Goal: Task Accomplishment & Management: Manage account settings

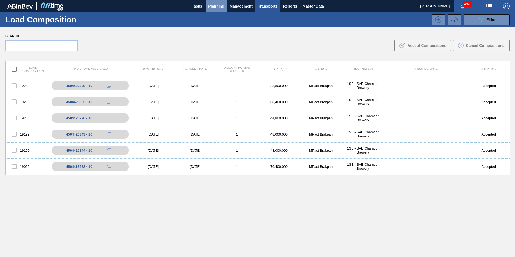
click at [214, 9] on span "Planning" at bounding box center [216, 6] width 16 height 6
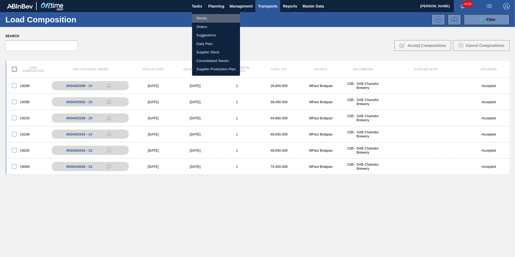
click at [206, 16] on li "Stocks" at bounding box center [216, 18] width 48 height 9
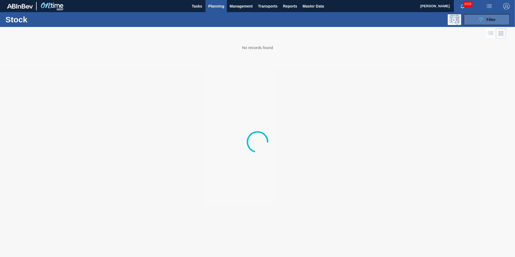
click at [495, 21] on span "Filter" at bounding box center [490, 19] width 9 height 4
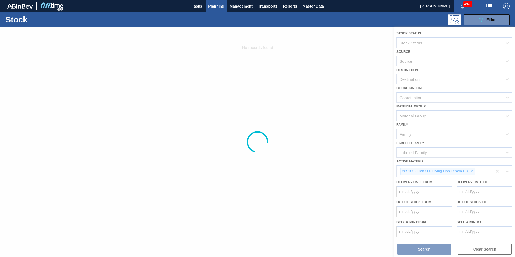
click at [472, 171] on div at bounding box center [257, 142] width 515 height 230
drag, startPoint x: 277, startPoint y: 87, endPoint x: 274, endPoint y: 85, distance: 4.1
click at [277, 86] on div at bounding box center [257, 142] width 515 height 230
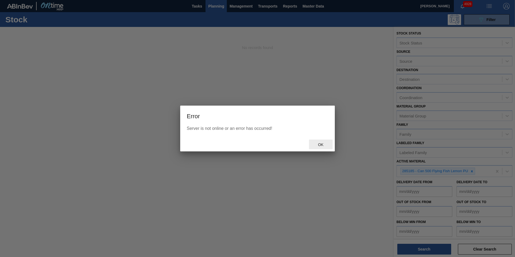
click at [320, 146] on span "Ok" at bounding box center [321, 144] width 14 height 4
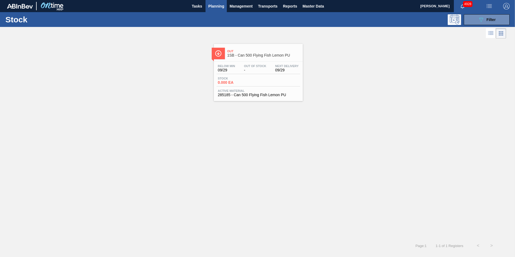
click at [337, 60] on div "Out 1SB - Can 500 Flying Fish Lemon PU Below Min 09/29 Out Of Stock - Next Deli…" at bounding box center [257, 70] width 515 height 61
click at [491, 22] on div "089F7B8B-B2A5-4AFE-B5C0-19BA573D28AC Filter" at bounding box center [486, 19] width 18 height 6
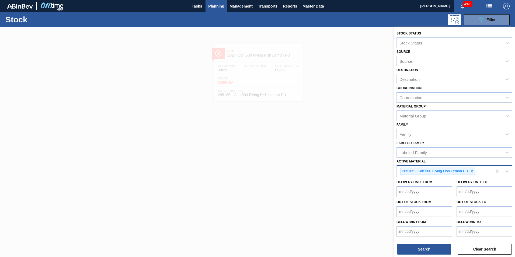
click at [470, 171] on icon at bounding box center [472, 171] width 4 height 4
paste Material "285235"
type Material "285235"
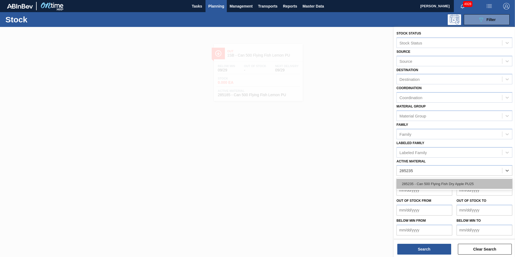
click at [433, 181] on div "285235 - Can 500 Flying Fish Dry Apple PU25" at bounding box center [454, 184] width 116 height 10
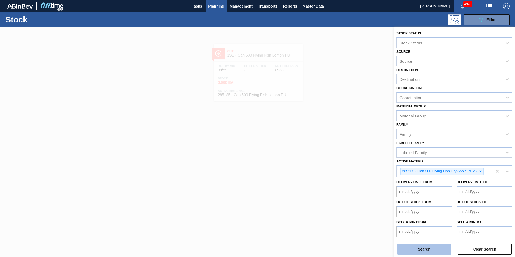
click at [421, 246] on button "Search" at bounding box center [424, 249] width 54 height 11
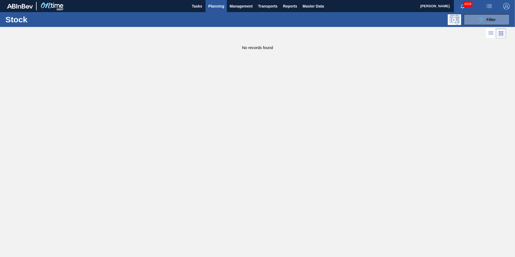
click at [194, 60] on main "Tasks Planning Management Transports Reports Master Data Alfred Mashabela 4928 …" at bounding box center [257, 128] width 515 height 257
click at [216, 7] on span "Planning" at bounding box center [216, 6] width 16 height 6
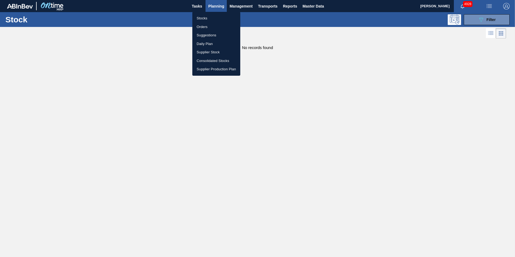
click at [206, 17] on li "Stocks" at bounding box center [216, 18] width 48 height 9
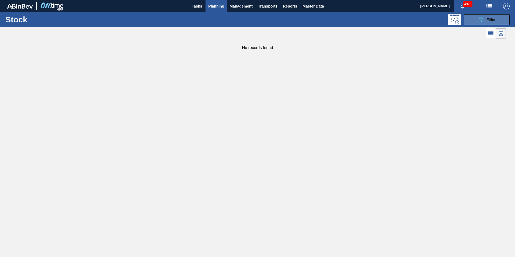
click at [497, 20] on button "089F7B8B-B2A5-4AFE-B5C0-19BA573D28AC Filter" at bounding box center [486, 19] width 46 height 11
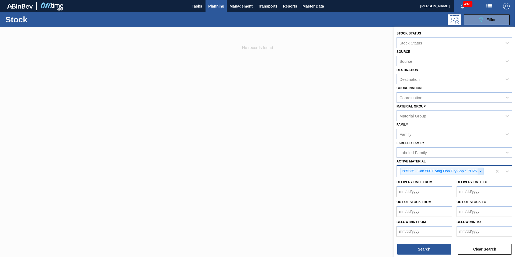
click at [480, 171] on icon at bounding box center [480, 171] width 2 height 2
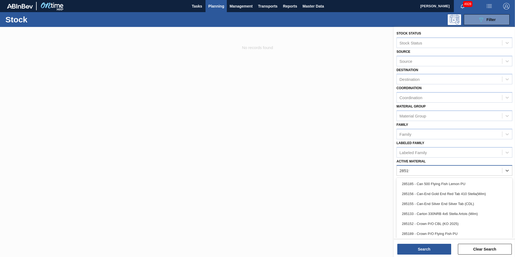
type Material "285191"
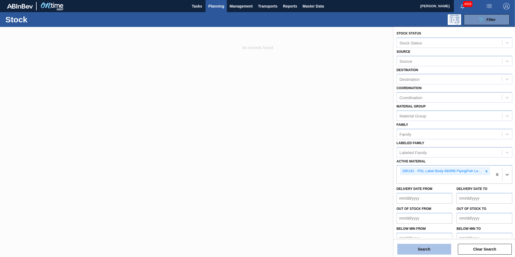
click at [423, 247] on button "Search" at bounding box center [424, 249] width 54 height 11
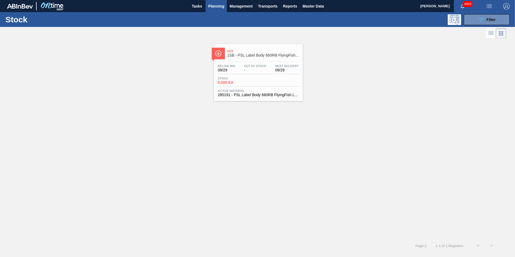
click at [257, 84] on div "Stock 0.000 EA" at bounding box center [257, 82] width 83 height 10
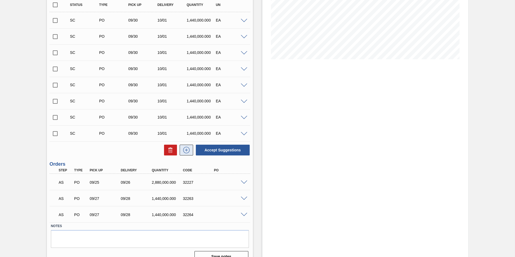
scroll to position [108, 0]
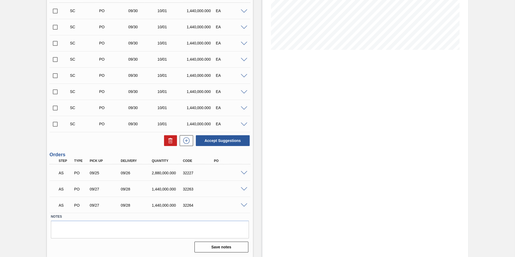
click at [243, 174] on span at bounding box center [244, 173] width 6 height 4
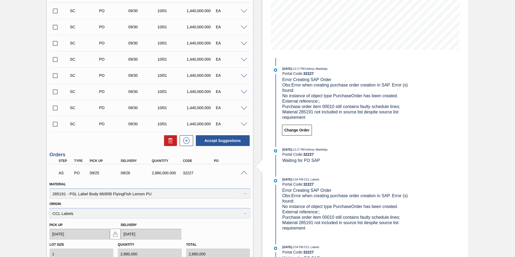
click at [243, 174] on span at bounding box center [244, 173] width 6 height 4
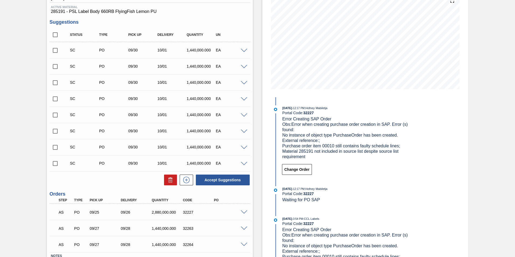
scroll to position [0, 0]
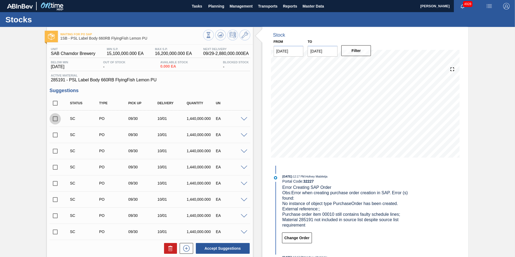
click at [55, 117] on input "checkbox" at bounding box center [55, 118] width 11 height 11
click at [219, 249] on button "Accept Suggestions" at bounding box center [223, 248] width 54 height 11
checkbox input "false"
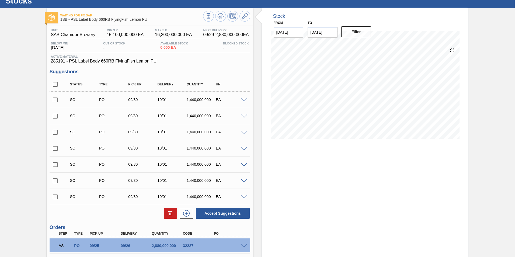
scroll to position [108, 0]
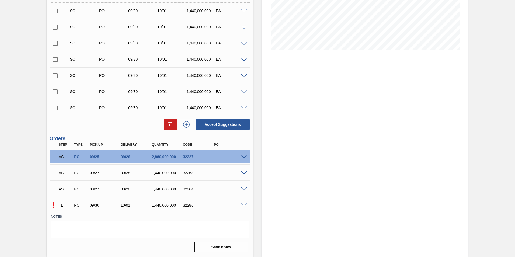
click at [245, 205] on span at bounding box center [244, 205] width 6 height 4
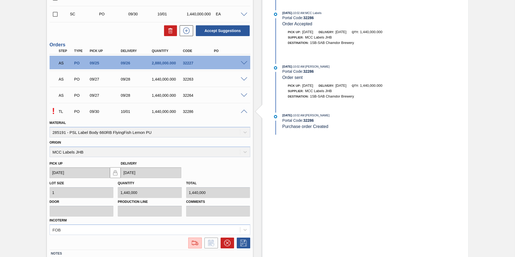
scroll to position [215, 0]
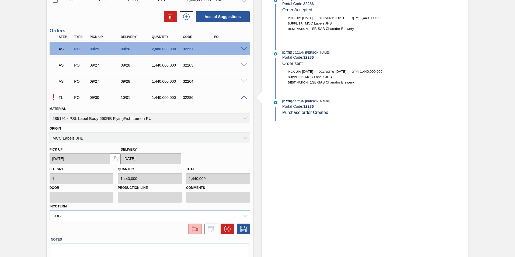
click at [194, 231] on img at bounding box center [195, 229] width 9 height 6
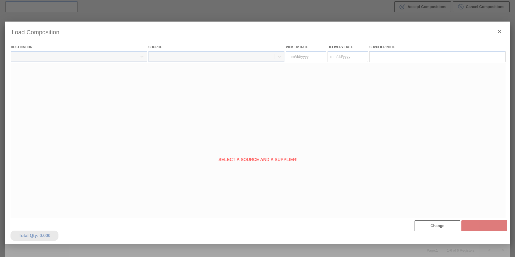
type Date "[DATE]"
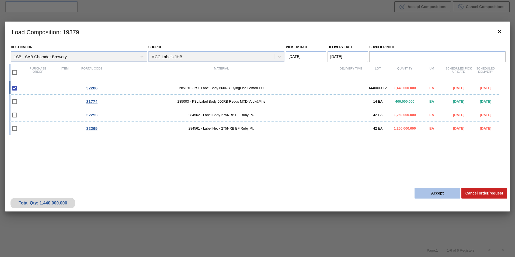
click at [434, 195] on button "Accept" at bounding box center [437, 193] width 46 height 11
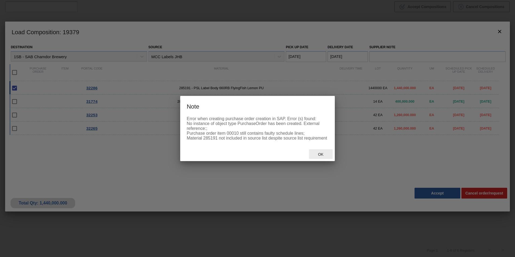
click at [321, 154] on span "Ok" at bounding box center [321, 154] width 14 height 4
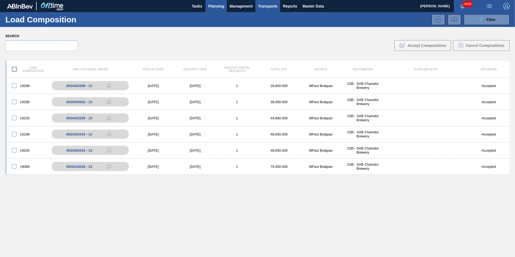
click at [212, 7] on span "Planning" at bounding box center [216, 6] width 16 height 6
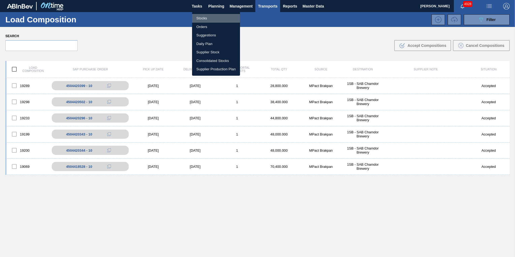
click at [205, 17] on li "Stocks" at bounding box center [216, 18] width 48 height 9
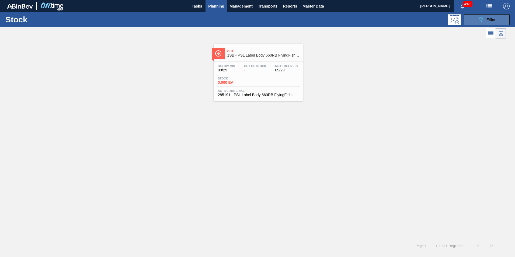
click at [502, 20] on button "089F7B8B-B2A5-4AFE-B5C0-19BA573D28AC Filter" at bounding box center [486, 19] width 46 height 11
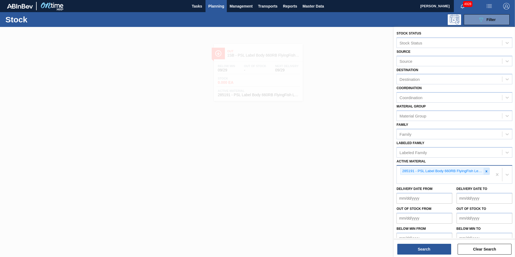
click at [486, 172] on icon at bounding box center [486, 171] width 2 height 2
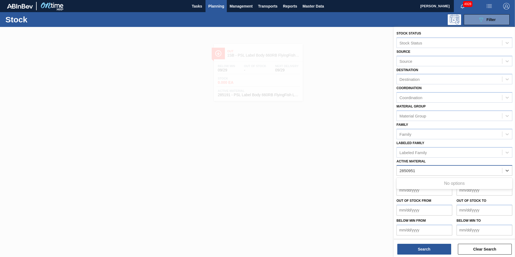
type Material "285095"
click at [460, 184] on div "285095 - PSL Label Body 500NRB BF Ruby" at bounding box center [454, 184] width 116 height 10
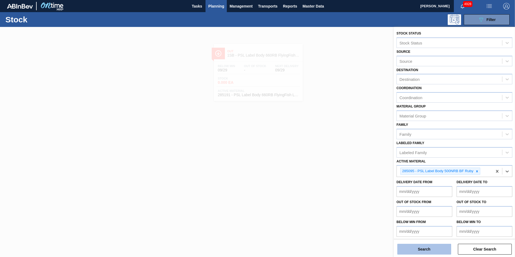
click at [423, 247] on button "Search" at bounding box center [424, 249] width 54 height 11
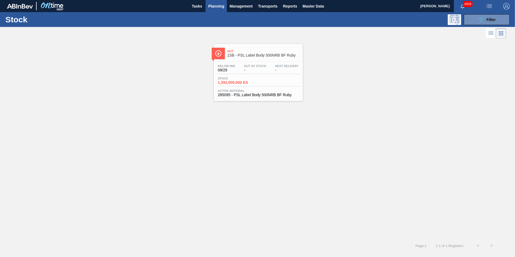
click at [252, 90] on span "Active Material" at bounding box center [258, 90] width 81 height 3
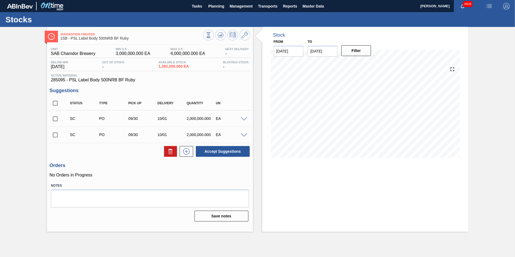
click at [243, 119] on span at bounding box center [244, 119] width 6 height 4
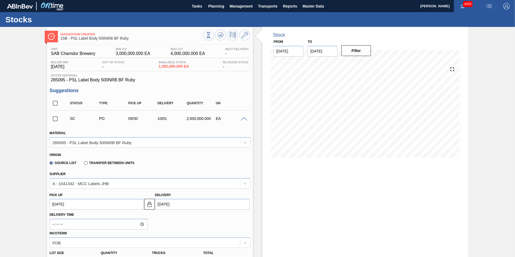
click at [241, 118] on span at bounding box center [244, 119] width 6 height 4
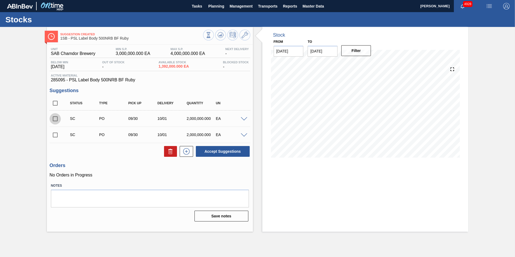
click at [55, 118] on input "checkbox" at bounding box center [55, 118] width 11 height 11
click at [217, 151] on button "Accept Suggestions" at bounding box center [223, 151] width 54 height 11
checkbox input "false"
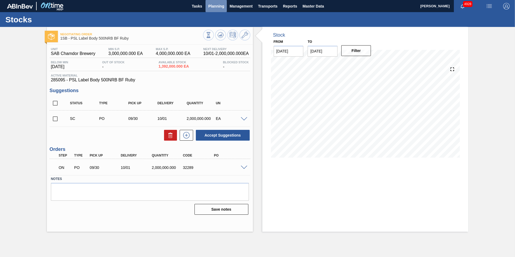
click at [217, 7] on span "Planning" at bounding box center [216, 6] width 16 height 6
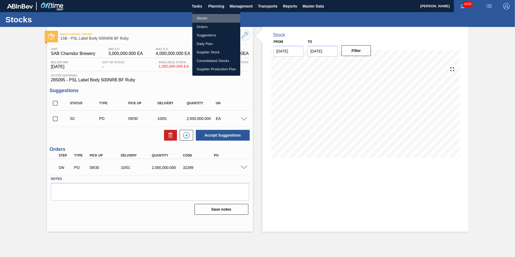
drag, startPoint x: 203, startPoint y: 17, endPoint x: 209, endPoint y: 48, distance: 32.0
click at [203, 17] on li "Stocks" at bounding box center [216, 18] width 48 height 9
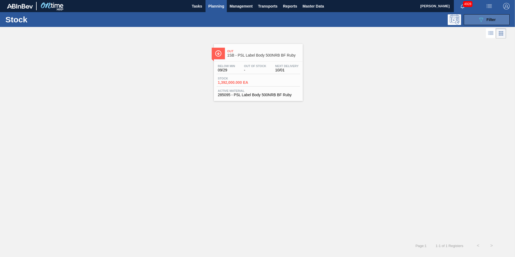
click at [493, 20] on span "Filter" at bounding box center [490, 19] width 9 height 4
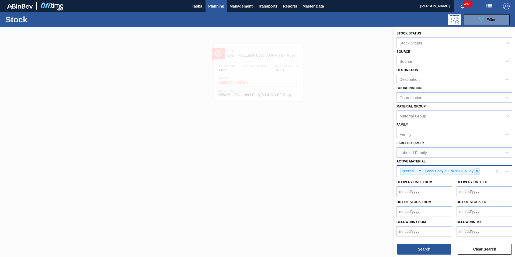
click at [477, 171] on icon at bounding box center [477, 171] width 2 height 2
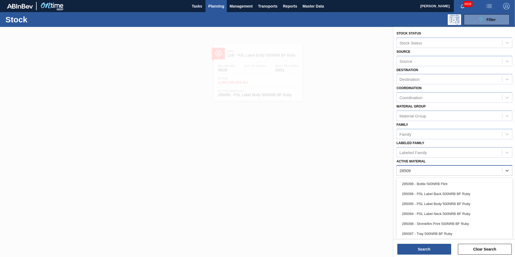
type Material "285096"
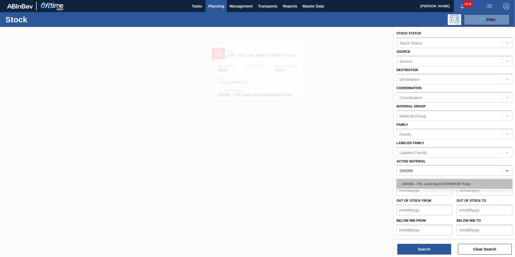
click at [448, 183] on div "285096 - PSL Label Back 500NRB BF Ruby" at bounding box center [454, 184] width 116 height 10
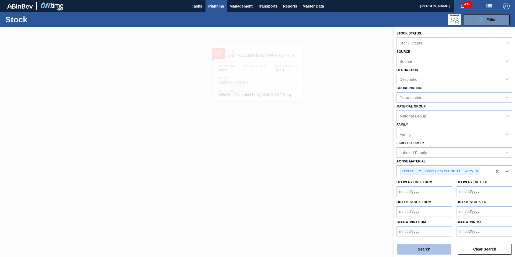
click at [432, 248] on button "Search" at bounding box center [424, 249] width 54 height 11
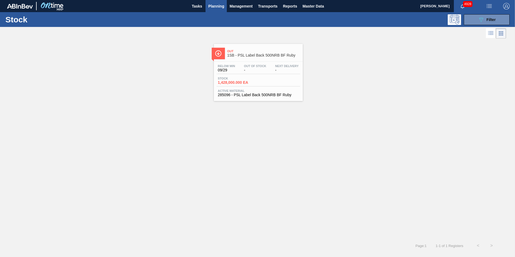
click at [266, 82] on div "Stock 1,428,000.000 EA" at bounding box center [257, 82] width 83 height 10
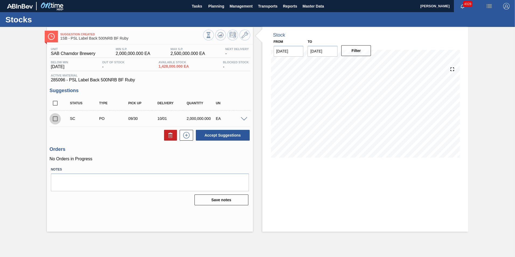
click at [53, 118] on input "checkbox" at bounding box center [55, 118] width 11 height 11
click at [227, 135] on button "Accept Suggestions" at bounding box center [223, 135] width 54 height 11
checkbox input "false"
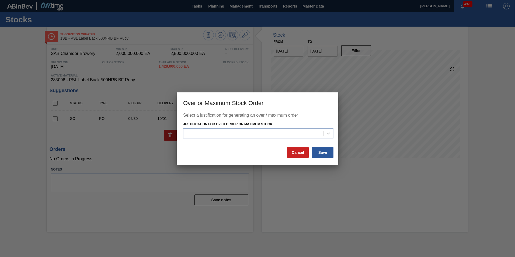
drag, startPoint x: 289, startPoint y: 135, endPoint x: 274, endPoint y: 135, distance: 14.8
click at [289, 134] on div at bounding box center [253, 133] width 140 height 8
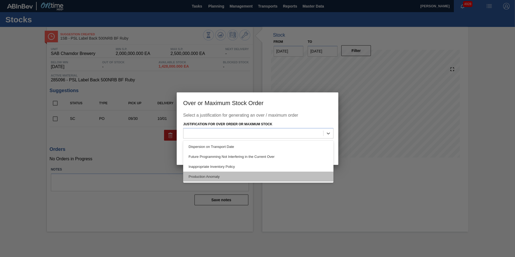
click at [206, 173] on div "Production Anomaly" at bounding box center [258, 176] width 150 height 10
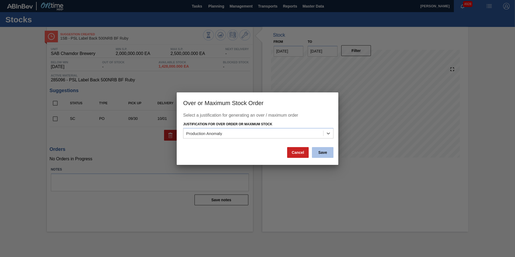
click at [326, 153] on button "Save" at bounding box center [323, 152] width 22 height 11
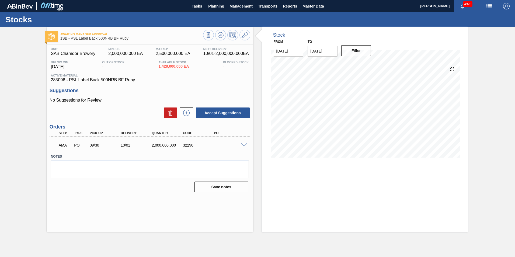
click at [243, 144] on span at bounding box center [244, 145] width 6 height 4
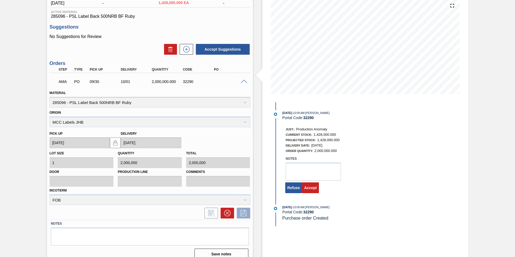
scroll to position [71, 0]
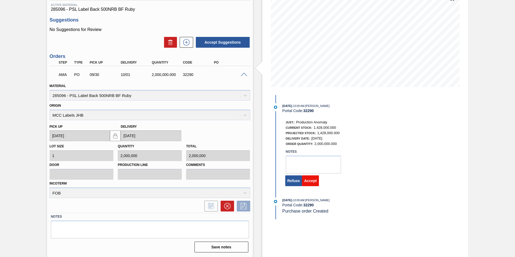
click at [309, 181] on button "Accept" at bounding box center [310, 180] width 17 height 11
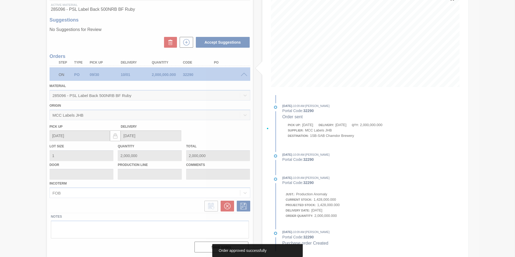
scroll to position [0, 0]
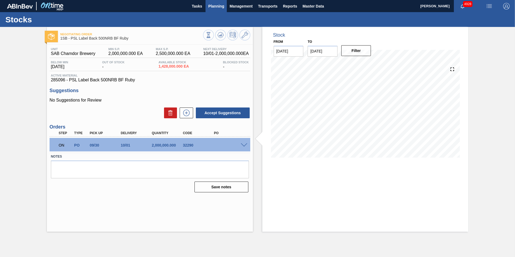
click at [217, 7] on span "Planning" at bounding box center [216, 6] width 16 height 6
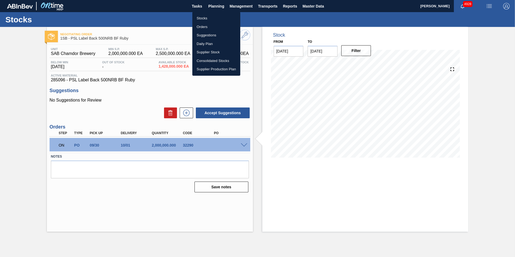
click at [201, 18] on li "Stocks" at bounding box center [216, 18] width 48 height 9
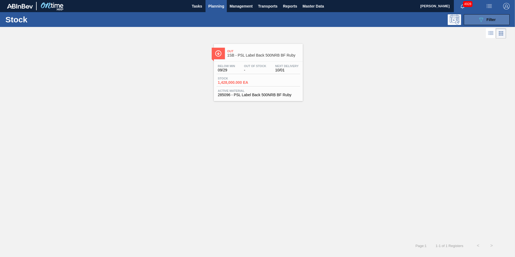
click at [491, 20] on span "Filter" at bounding box center [490, 19] width 9 height 4
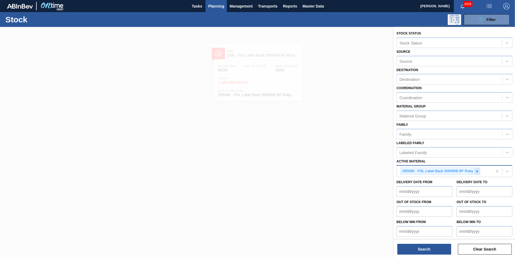
click at [477, 170] on icon at bounding box center [477, 171] width 4 height 4
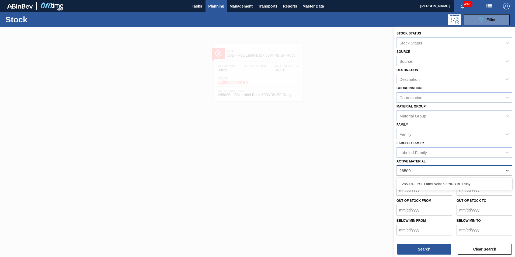
type Material "285094"
click at [456, 181] on div "285094 - PSL Label Neck 500NRB BF Ruby" at bounding box center [454, 184] width 116 height 10
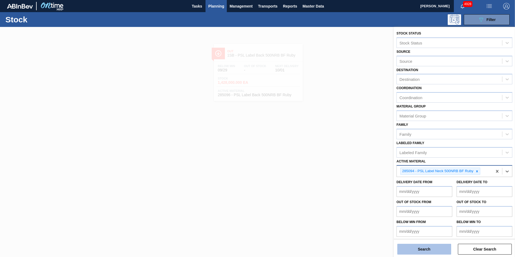
click at [422, 248] on button "Search" at bounding box center [424, 249] width 54 height 11
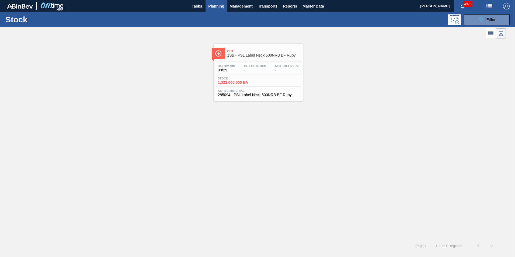
click at [247, 64] on div "Below Min 09/29 Out Of Stock - Next Delivery - Stock 1,322,000.000 EA Active Ma…" at bounding box center [258, 80] width 89 height 37
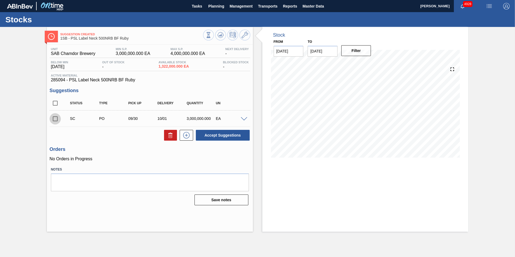
click at [54, 117] on input "checkbox" at bounding box center [55, 118] width 11 height 11
click at [219, 132] on button "Accept Suggestions" at bounding box center [223, 135] width 54 height 11
checkbox input "false"
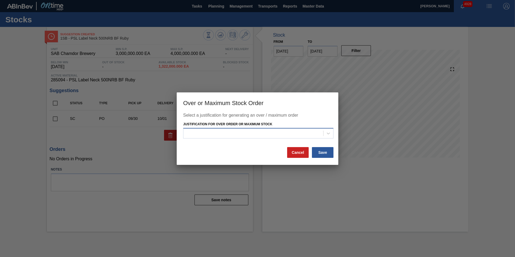
click at [294, 132] on div at bounding box center [253, 133] width 140 height 8
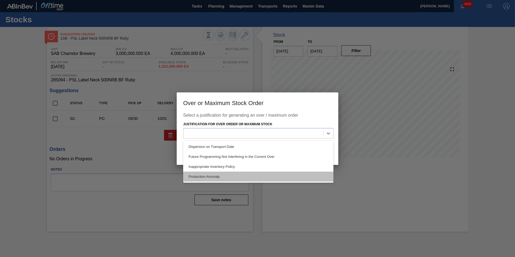
click at [214, 174] on div "Production Anomaly" at bounding box center [258, 176] width 150 height 10
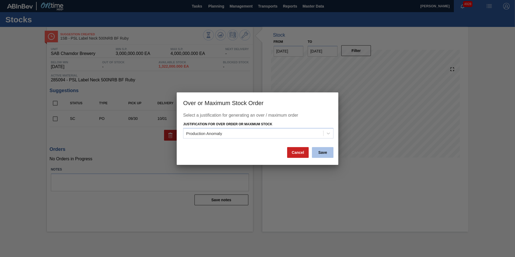
click at [321, 152] on button "Save" at bounding box center [323, 152] width 22 height 11
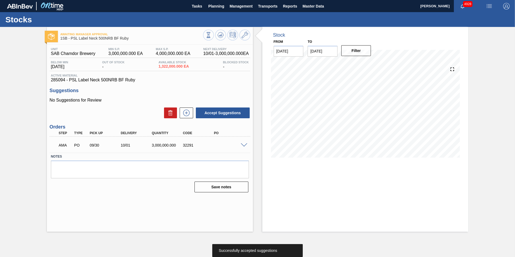
click at [244, 144] on span at bounding box center [244, 145] width 6 height 4
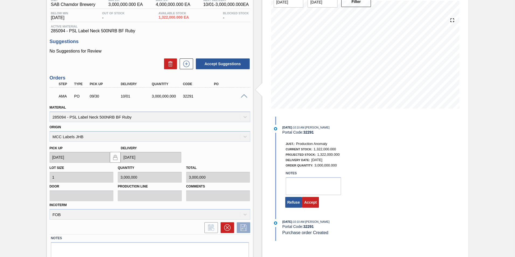
scroll to position [54, 0]
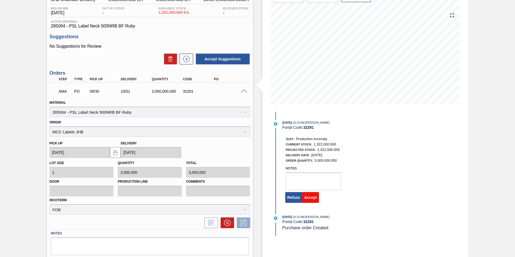
click at [317, 198] on button "Accept" at bounding box center [310, 197] width 17 height 11
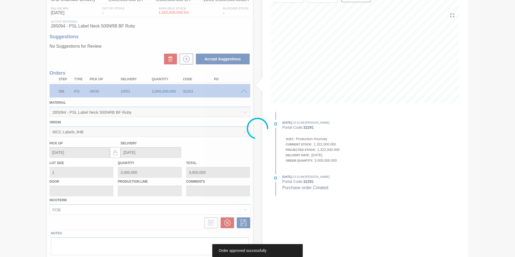
scroll to position [0, 0]
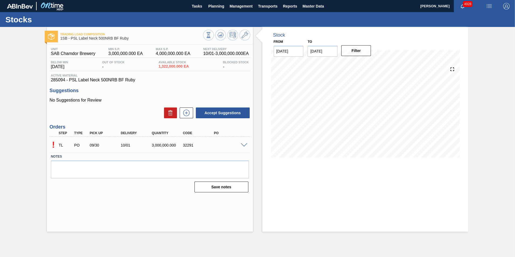
click at [243, 145] on span at bounding box center [244, 145] width 6 height 4
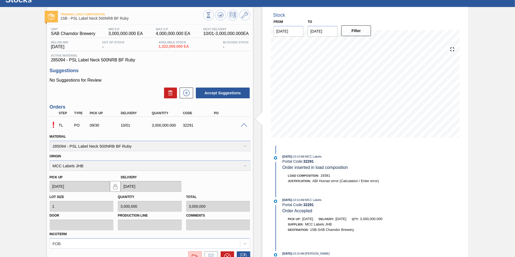
scroll to position [71, 0]
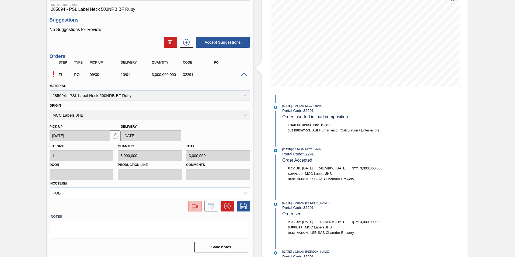
click at [191, 206] on img at bounding box center [195, 206] width 9 height 6
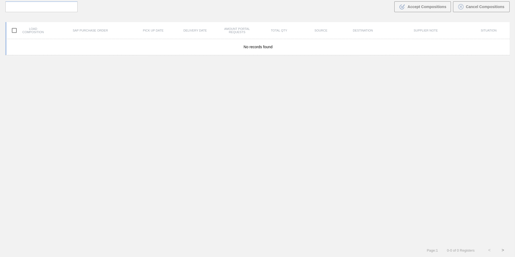
scroll to position [39, 0]
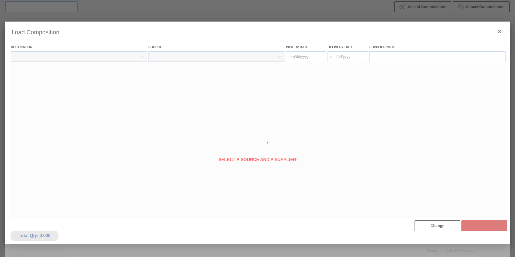
type Date "[DATE]"
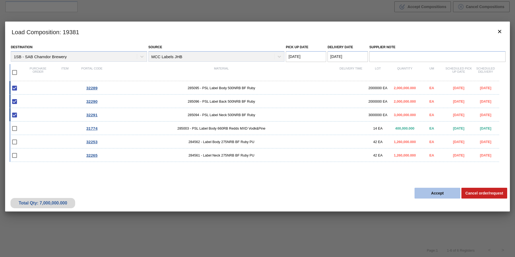
click at [428, 196] on button "Accept" at bounding box center [437, 193] width 46 height 11
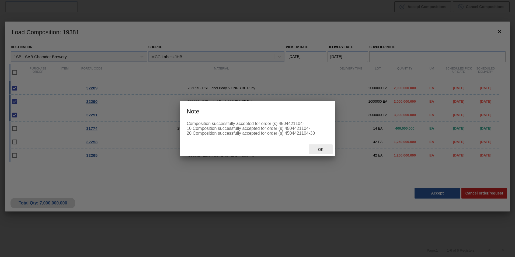
click at [322, 150] on span "Ok" at bounding box center [321, 149] width 14 height 4
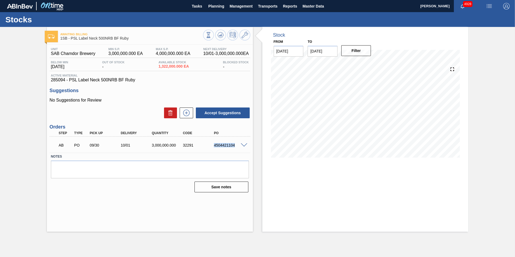
drag, startPoint x: 234, startPoint y: 145, endPoint x: 214, endPoint y: 145, distance: 19.9
click at [214, 145] on div "4504421104" at bounding box center [229, 145] width 35 height 4
copy div "4504421104"
click at [222, 6] on span "Planning" at bounding box center [216, 6] width 16 height 6
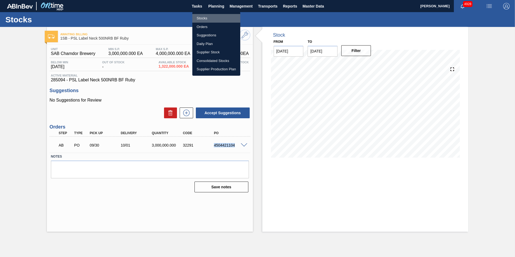
click at [205, 16] on li "Stocks" at bounding box center [216, 18] width 48 height 9
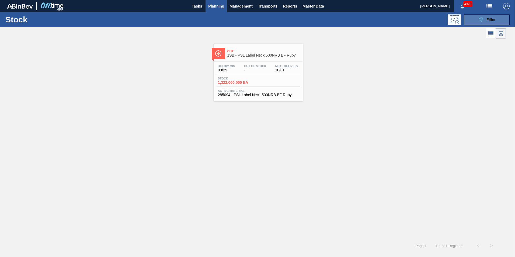
click at [495, 19] on span "Filter" at bounding box center [490, 19] width 9 height 4
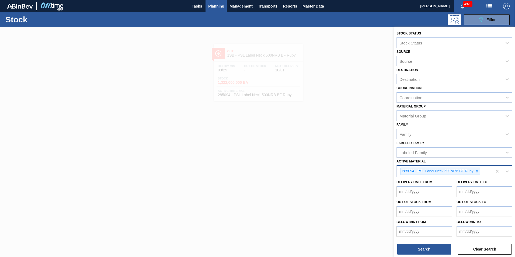
click at [477, 169] on icon at bounding box center [477, 171] width 4 height 4
paste Material "285235"
type Material "285235"
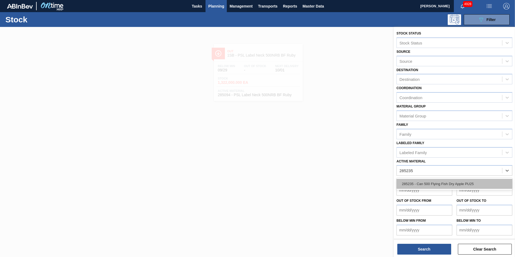
click at [439, 185] on div "285235 - Can 500 Flying Fish Dry Apple PU25" at bounding box center [454, 184] width 116 height 10
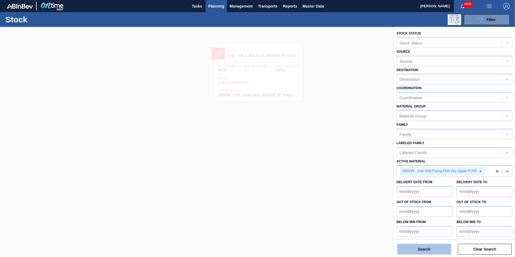
click at [426, 250] on button "Search" at bounding box center [424, 249] width 54 height 11
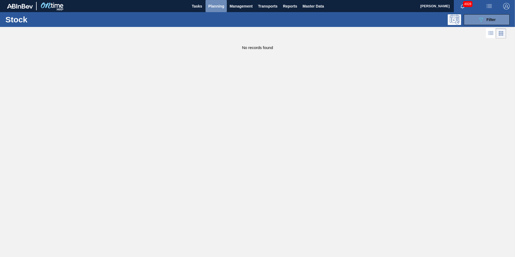
click at [214, 7] on span "Planning" at bounding box center [216, 6] width 16 height 6
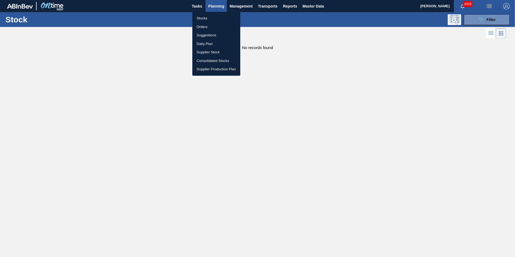
drag, startPoint x: 366, startPoint y: 58, endPoint x: 398, endPoint y: 52, distance: 32.7
click at [368, 58] on div at bounding box center [257, 128] width 515 height 257
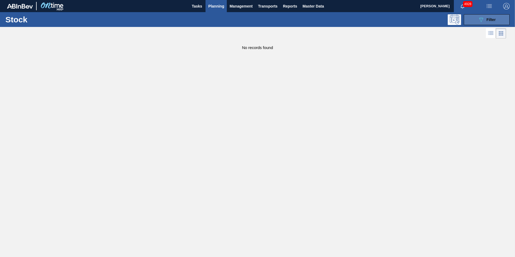
click at [492, 18] on span "Filter" at bounding box center [490, 19] width 9 height 4
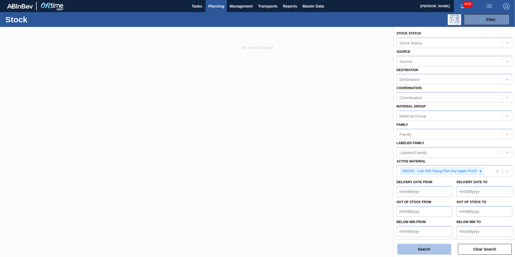
click at [436, 249] on button "Search" at bounding box center [424, 249] width 54 height 11
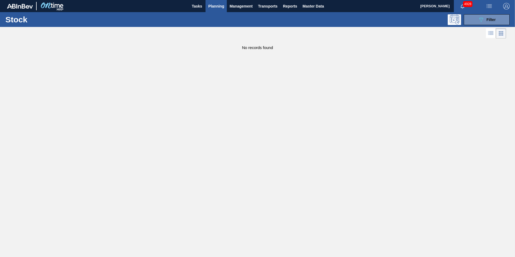
drag, startPoint x: 216, startPoint y: 116, endPoint x: 212, endPoint y: 116, distance: 4.0
click at [215, 116] on main "Tasks Planning Management Transports Reports Master Data Alfred Mashabela 4928 …" at bounding box center [257, 128] width 515 height 257
click at [500, 19] on button "089F7B8B-B2A5-4AFE-B5C0-19BA573D28AC Filter" at bounding box center [486, 19] width 46 height 11
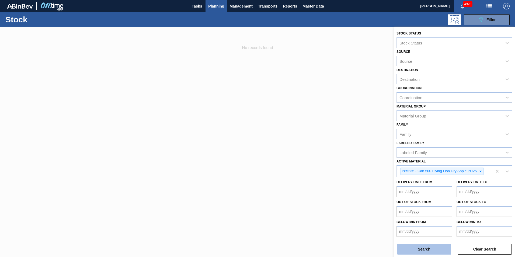
click at [438, 250] on button "Search" at bounding box center [424, 249] width 54 height 11
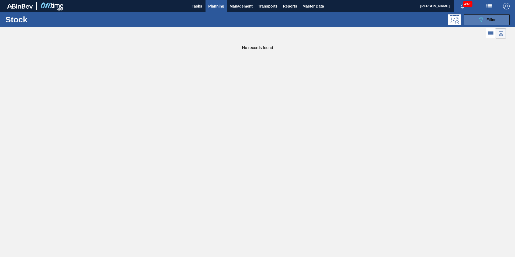
click at [493, 18] on span "Filter" at bounding box center [490, 19] width 9 height 4
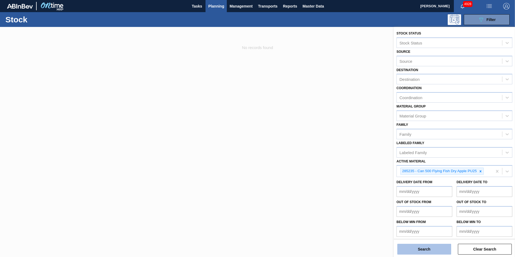
click at [437, 248] on button "Search" at bounding box center [424, 249] width 54 height 11
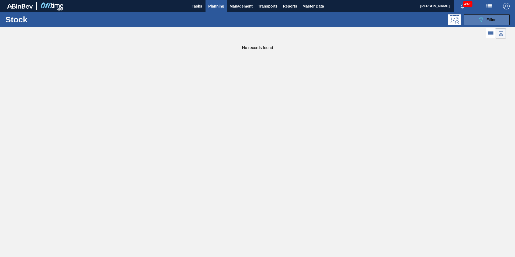
click at [487, 20] on span "Filter" at bounding box center [490, 19] width 9 height 4
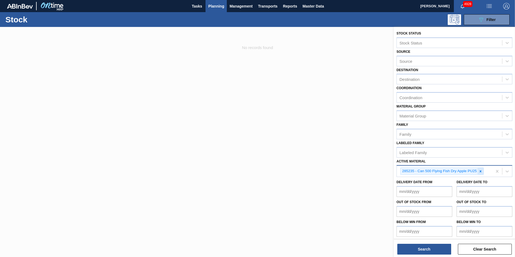
click at [479, 171] on icon at bounding box center [480, 171] width 4 height 4
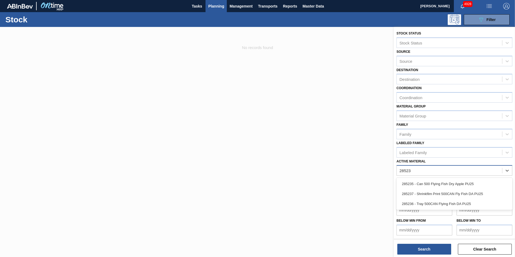
type Material "285235"
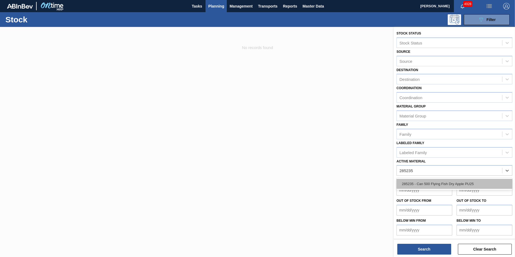
click at [455, 184] on div "285235 - Can 500 Flying Fish Dry Apple PU25" at bounding box center [454, 184] width 116 height 10
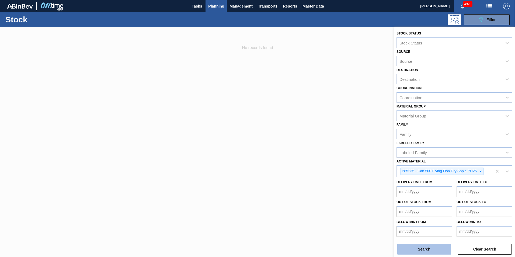
click at [433, 249] on button "Search" at bounding box center [424, 249] width 54 height 11
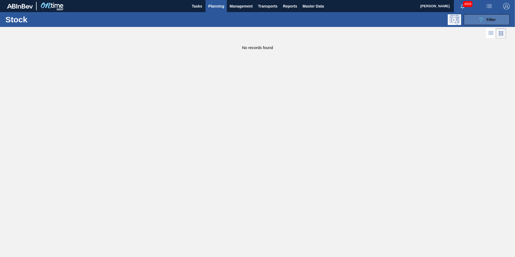
click at [498, 17] on button "089F7B8B-B2A5-4AFE-B5C0-19BA573D28AC Filter" at bounding box center [486, 19] width 46 height 11
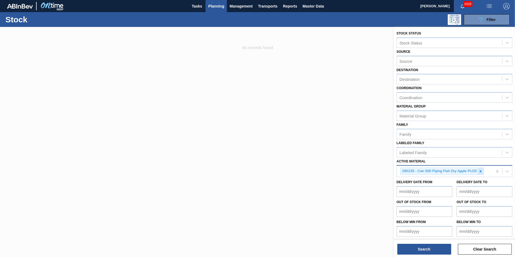
click at [481, 172] on icon at bounding box center [480, 171] width 4 height 4
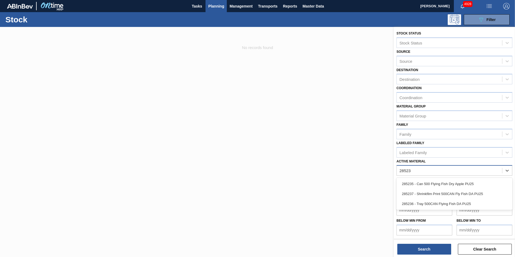
type Material "285235"
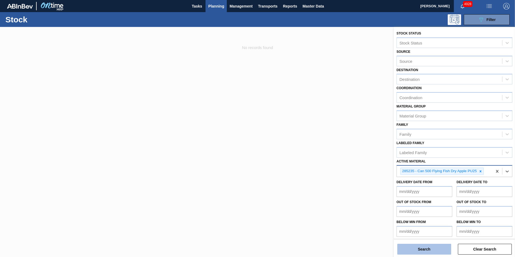
click at [428, 247] on button "Search" at bounding box center [424, 249] width 54 height 11
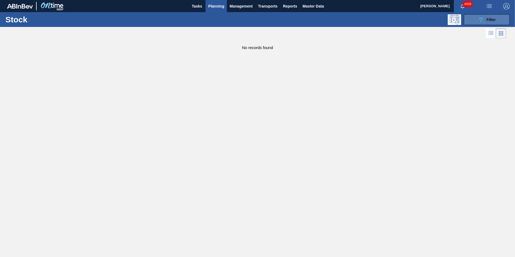
click at [485, 18] on div "089F7B8B-B2A5-4AFE-B5C0-19BA573D28AC Filter" at bounding box center [486, 19] width 18 height 6
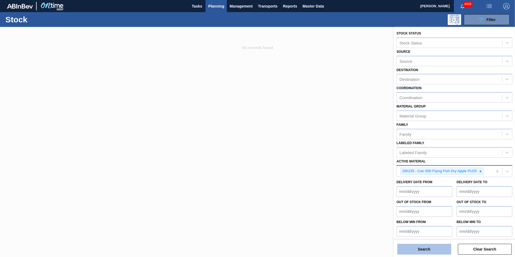
click at [427, 251] on button "Search" at bounding box center [424, 249] width 54 height 11
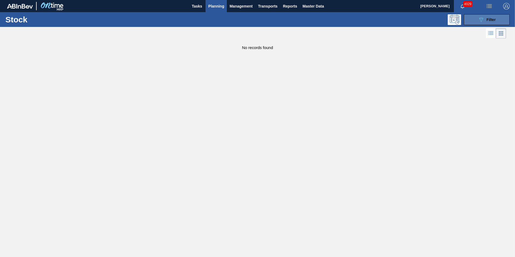
click at [489, 19] on span "Filter" at bounding box center [490, 19] width 9 height 4
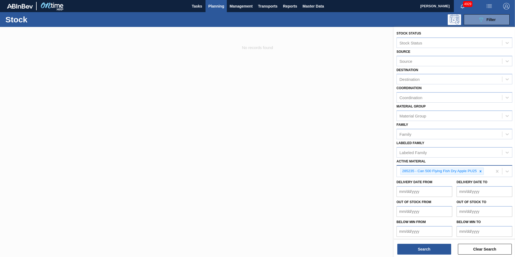
click at [480, 171] on icon at bounding box center [480, 171] width 4 height 4
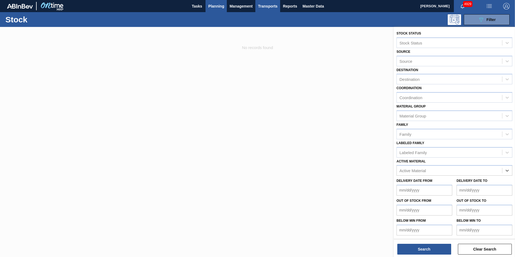
click at [269, 8] on span "Transports" at bounding box center [267, 6] width 19 height 6
drag, startPoint x: 264, startPoint y: 16, endPoint x: 263, endPoint y: 19, distance: 3.3
click at [264, 16] on li "Load Composition" at bounding box center [267, 18] width 37 height 9
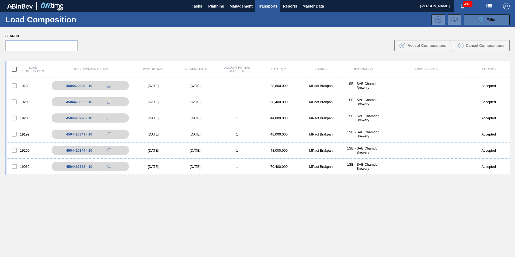
click at [491, 20] on span "Filter" at bounding box center [490, 19] width 9 height 4
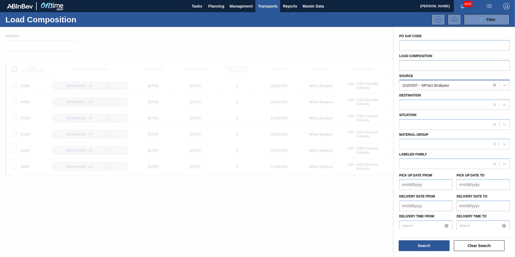
click at [494, 85] on icon at bounding box center [494, 85] width 2 height 3
type input "cc"
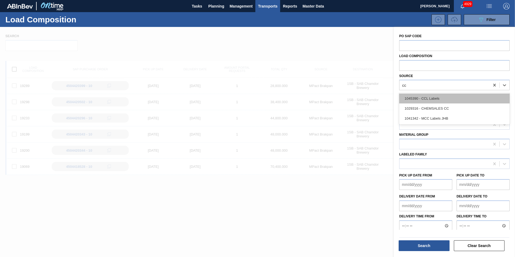
click at [449, 99] on div "1045390 - CCL Labels" at bounding box center [454, 98] width 110 height 10
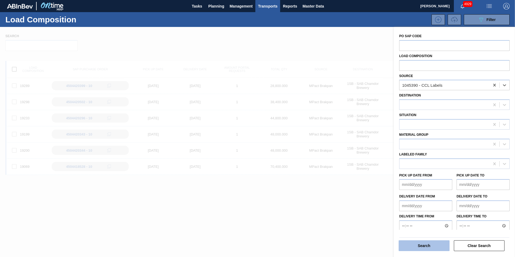
click at [429, 243] on button "Search" at bounding box center [423, 245] width 51 height 11
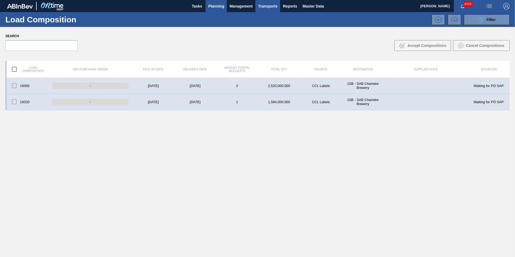
click at [216, 8] on span "Planning" at bounding box center [216, 6] width 16 height 6
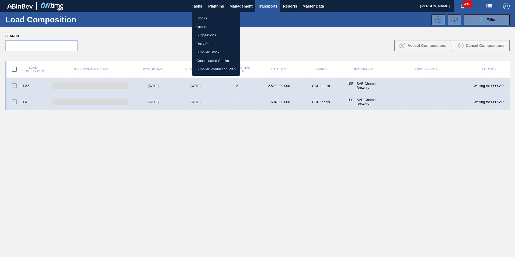
click at [205, 20] on li "Stocks" at bounding box center [216, 18] width 48 height 9
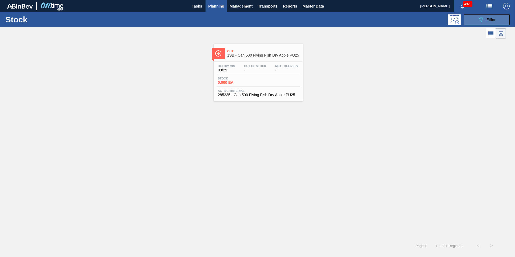
click at [492, 20] on span "Filter" at bounding box center [490, 19] width 9 height 4
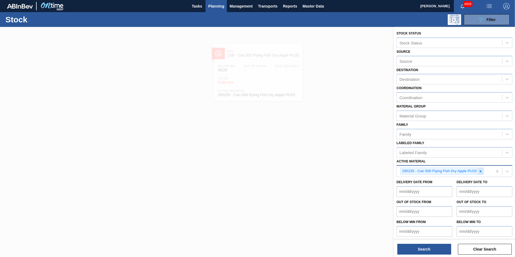
click at [479, 170] on icon at bounding box center [480, 171] width 4 height 4
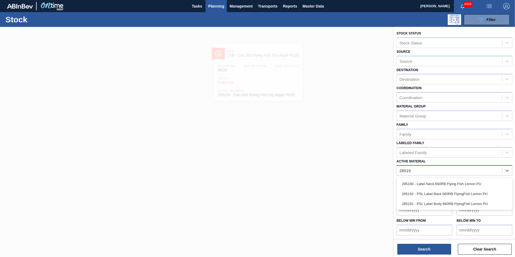
type Material "285190"
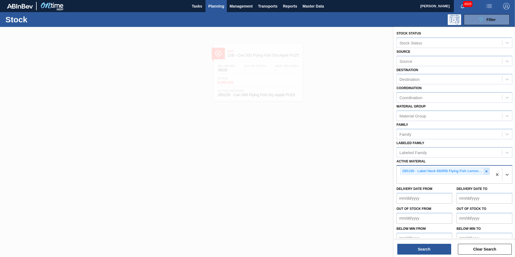
click at [487, 171] on icon at bounding box center [486, 171] width 4 height 4
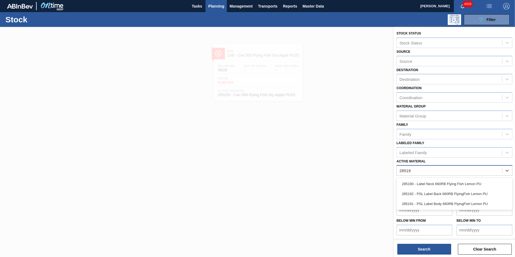
type Material "285191"
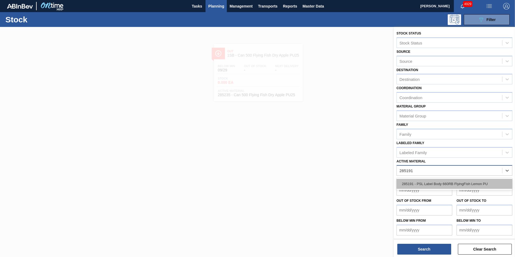
click at [458, 184] on div "285191 - PSL Label Body 660RB FlyingFish Lemon PU" at bounding box center [454, 184] width 116 height 10
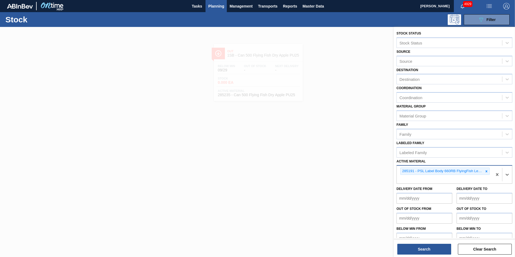
click at [266, 77] on div at bounding box center [257, 155] width 515 height 257
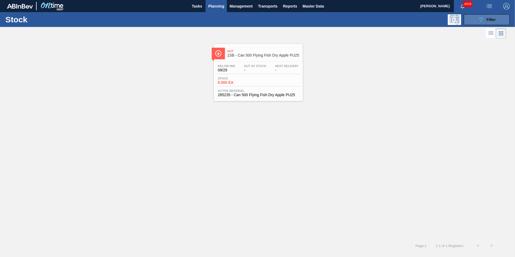
click at [485, 19] on div "089F7B8B-B2A5-4AFE-B5C0-19BA573D28AC Filter" at bounding box center [486, 19] width 18 height 6
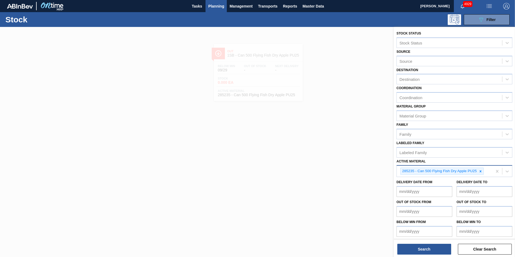
click at [480, 168] on div at bounding box center [480, 171] width 6 height 7
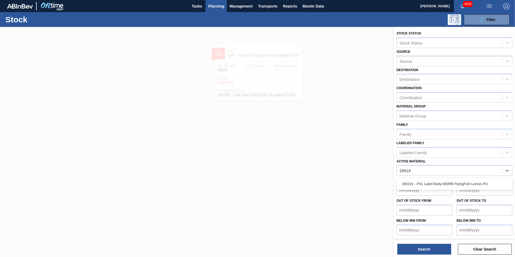
type Material "285191"
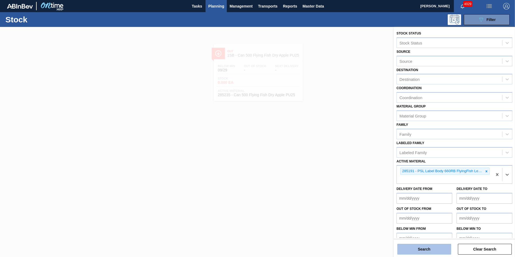
click at [431, 250] on button "Search" at bounding box center [424, 249] width 54 height 11
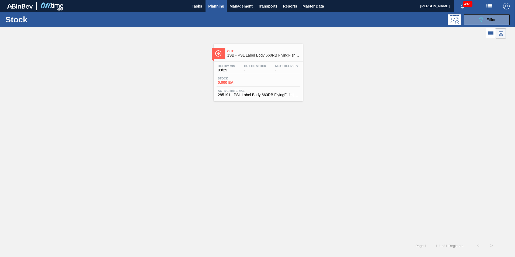
click at [243, 84] on span "0.000 EA" at bounding box center [237, 82] width 38 height 4
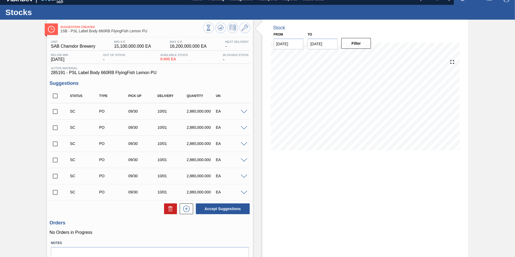
scroll to position [27, 0]
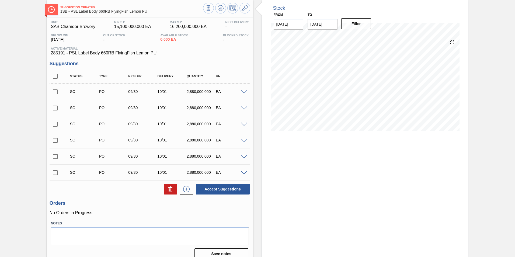
click at [242, 91] on span at bounding box center [244, 92] width 6 height 4
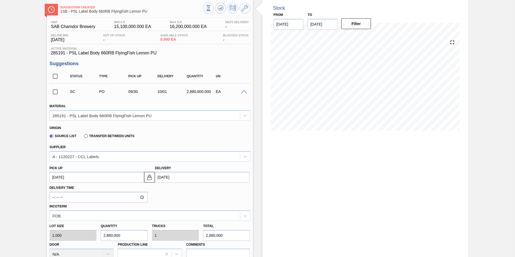
click at [242, 91] on span at bounding box center [244, 92] width 6 height 4
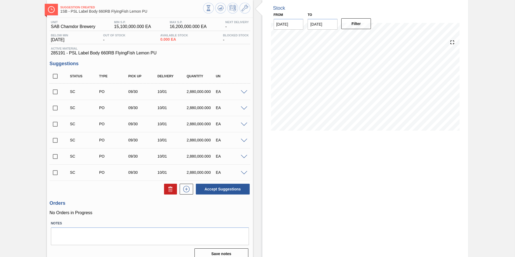
click at [57, 92] on input "checkbox" at bounding box center [55, 91] width 11 height 11
checkbox input "true"
click at [55, 107] on input "checkbox" at bounding box center [55, 107] width 11 height 11
checkbox input "true"
click at [224, 188] on button "Accept Suggestions" at bounding box center [223, 189] width 54 height 11
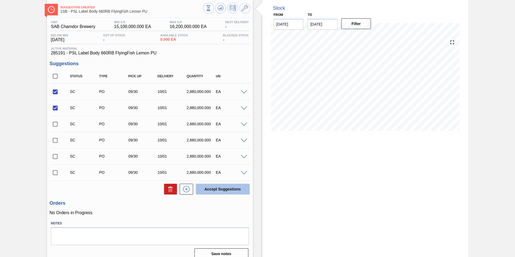
checkbox input "false"
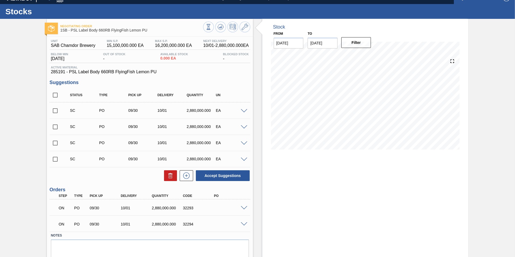
scroll to position [0, 0]
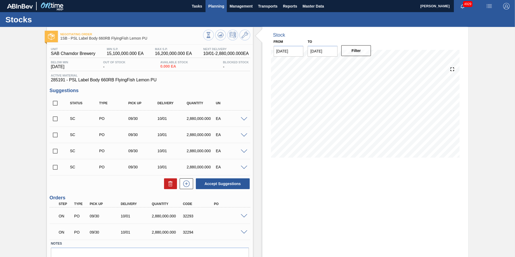
click at [217, 5] on span "Planning" at bounding box center [216, 6] width 16 height 6
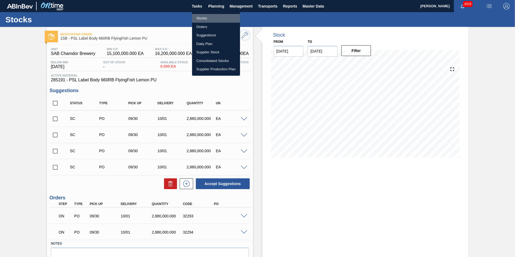
click at [206, 18] on li "Stocks" at bounding box center [216, 18] width 48 height 9
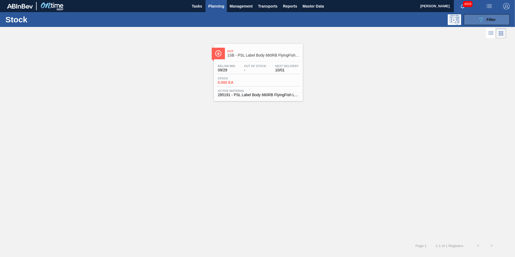
click at [503, 18] on button "089F7B8B-B2A5-4AFE-B5C0-19BA573D28AC Filter" at bounding box center [486, 19] width 46 height 11
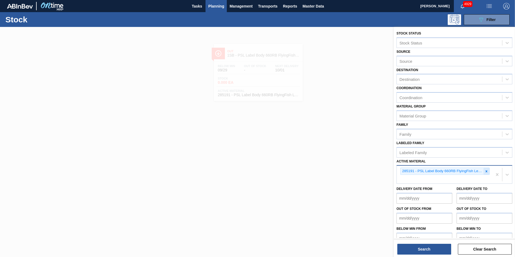
click at [486, 170] on icon at bounding box center [486, 171] width 4 height 4
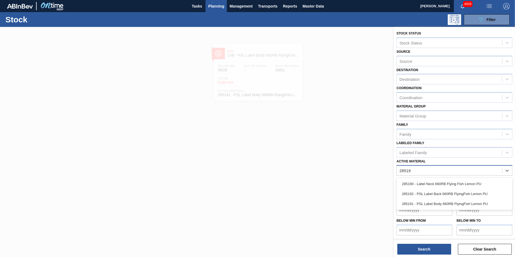
type Material "285192"
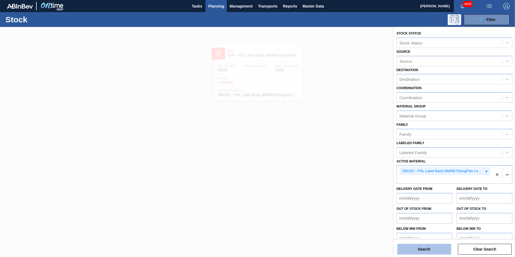
click at [423, 249] on button "Search" at bounding box center [424, 249] width 54 height 11
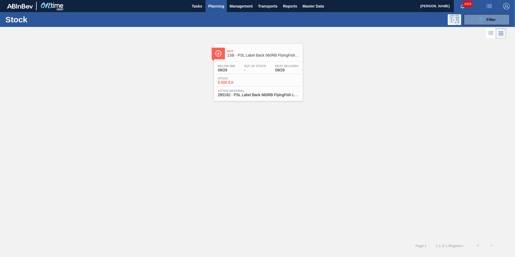
click at [261, 86] on div "Stock 0.000 EA" at bounding box center [257, 82] width 83 height 10
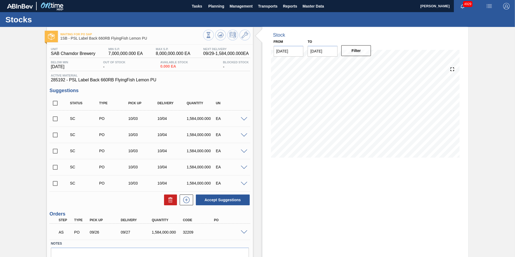
scroll to position [27, 0]
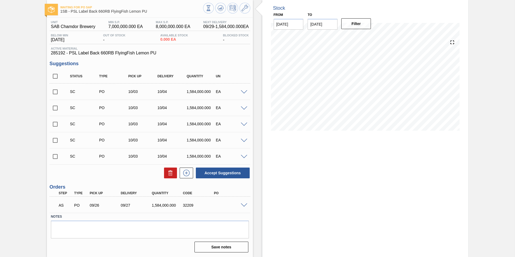
click at [244, 206] on span at bounding box center [244, 205] width 6 height 4
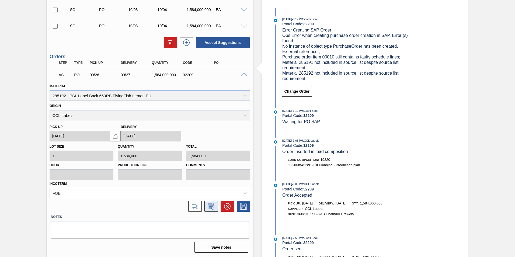
scroll to position [157, 0]
click at [225, 208] on icon at bounding box center [227, 206] width 6 height 6
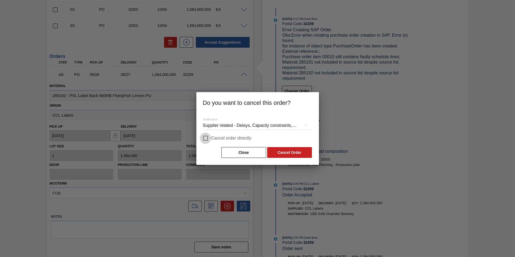
click at [209, 139] on input "Cancel order directly" at bounding box center [205, 137] width 11 height 11
checkbox input "true"
click at [283, 152] on button "Cancel Order" at bounding box center [289, 152] width 45 height 11
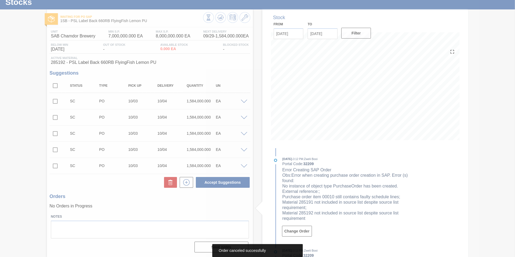
scroll to position [17, 0]
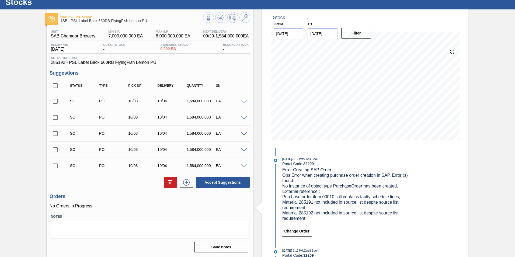
drag, startPoint x: 54, startPoint y: 101, endPoint x: 55, endPoint y: 106, distance: 5.5
click at [54, 101] on input "checkbox" at bounding box center [55, 101] width 11 height 11
checkbox input "true"
click at [242, 101] on span at bounding box center [244, 102] width 6 height 4
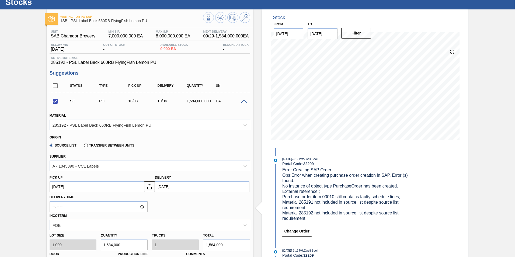
click at [242, 101] on span at bounding box center [244, 102] width 6 height 4
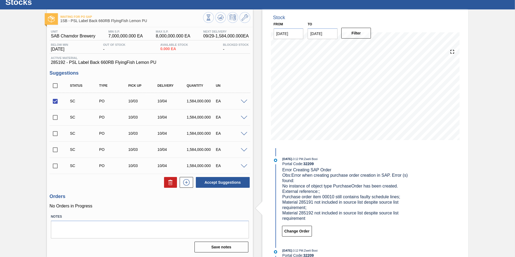
click at [243, 100] on span at bounding box center [244, 102] width 6 height 4
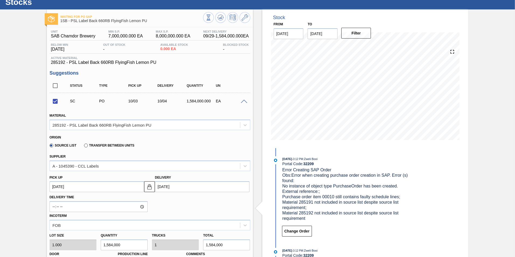
drag, startPoint x: 243, startPoint y: 100, endPoint x: 231, endPoint y: 102, distance: 11.7
click at [243, 100] on span at bounding box center [244, 102] width 6 height 4
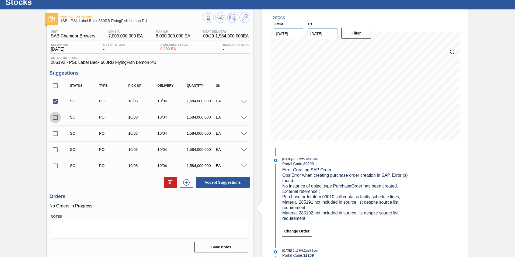
click at [50, 118] on input "checkbox" at bounding box center [55, 117] width 11 height 11
checkbox input "true"
click at [56, 131] on input "checkbox" at bounding box center [55, 133] width 11 height 11
checkbox input "true"
click at [56, 151] on input "checkbox" at bounding box center [55, 149] width 11 height 11
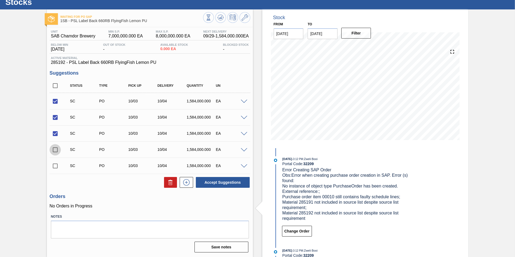
checkbox input "true"
click at [217, 183] on button "Accept Suggestions" at bounding box center [223, 182] width 54 height 11
checkbox input "false"
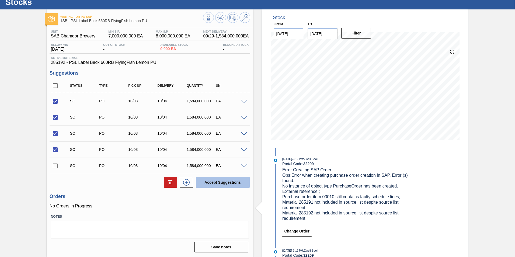
checkbox input "false"
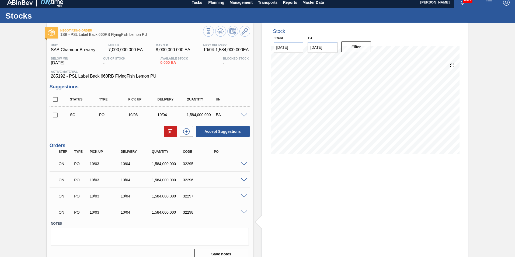
scroll to position [0, 0]
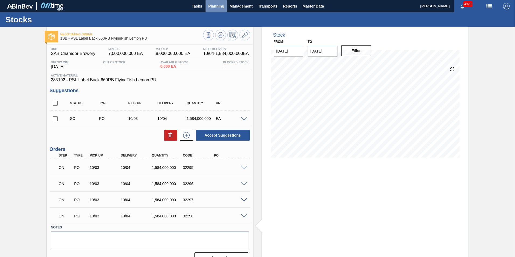
click at [220, 11] on button "Planning" at bounding box center [215, 6] width 21 height 12
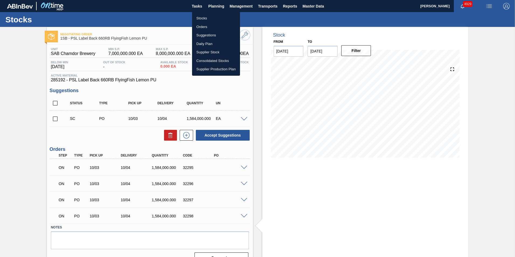
drag, startPoint x: 198, startPoint y: 18, endPoint x: 233, endPoint y: 55, distance: 50.4
click at [198, 18] on li "Stocks" at bounding box center [216, 18] width 48 height 9
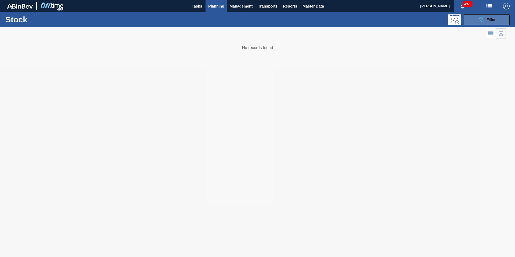
click at [501, 16] on button "089F7B8B-B2A5-4AFE-B5C0-19BA573D28AC Filter" at bounding box center [486, 19] width 46 height 11
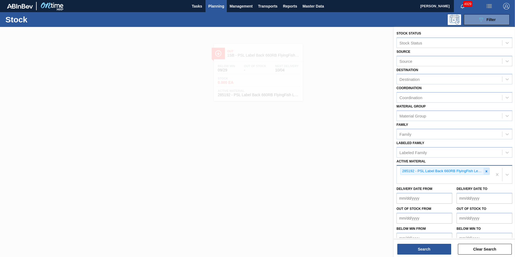
click at [486, 172] on icon at bounding box center [486, 171] width 2 height 2
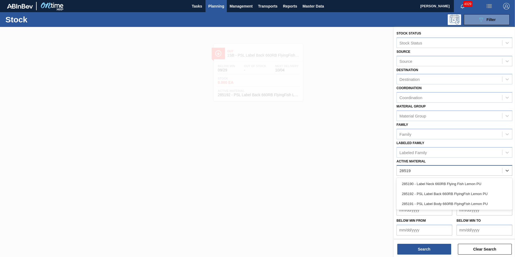
type Material "285191"
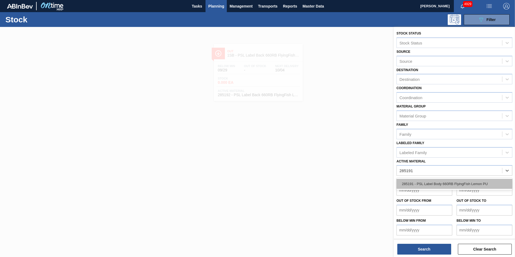
click at [442, 184] on div "285191 - PSL Label Body 660RB FlyingFish Lemon PU" at bounding box center [454, 184] width 116 height 10
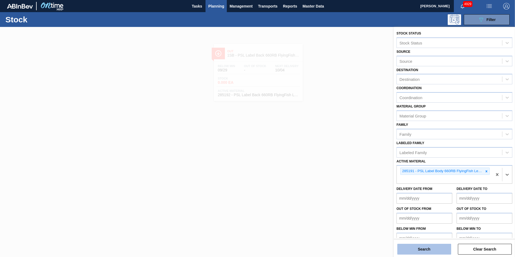
click at [425, 248] on button "Search" at bounding box center [424, 249] width 54 height 11
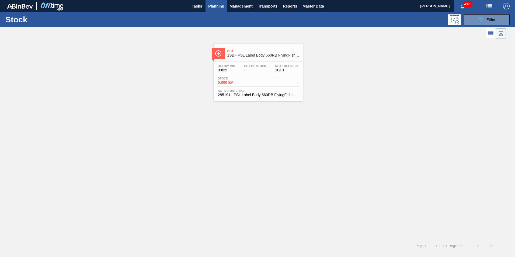
drag, startPoint x: 246, startPoint y: 76, endPoint x: 243, endPoint y: 76, distance: 2.7
click at [245, 76] on div "Below Min 09/29 Out Of Stock - Next Delivery 10/01 Stock 0.000 EA Active Materi…" at bounding box center [258, 80] width 89 height 37
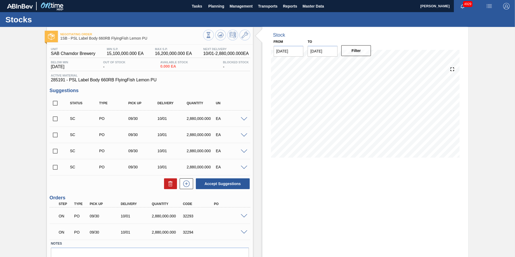
click at [55, 120] on input "checkbox" at bounding box center [55, 118] width 11 height 11
click at [218, 182] on button "Accept Suggestions" at bounding box center [223, 183] width 54 height 11
checkbox input "false"
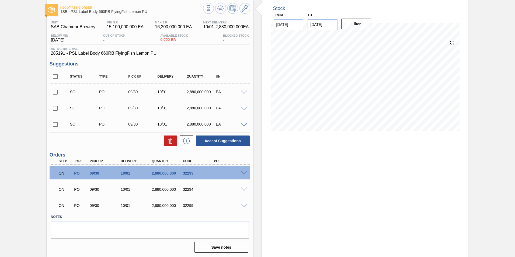
scroll to position [27, 0]
drag, startPoint x: 221, startPoint y: 7, endPoint x: 217, endPoint y: 18, distance: 11.7
click at [221, 7] on icon at bounding box center [220, 8] width 6 height 6
click at [220, 9] on icon at bounding box center [220, 8] width 3 height 2
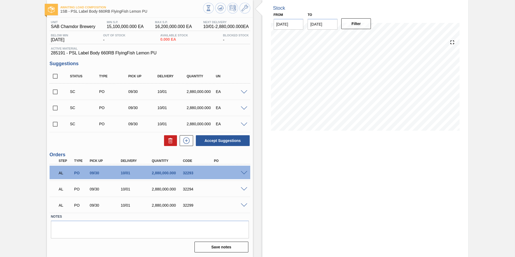
click at [245, 173] on span at bounding box center [244, 173] width 6 height 4
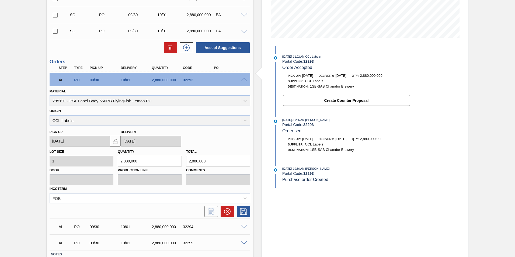
scroll to position [108, 0]
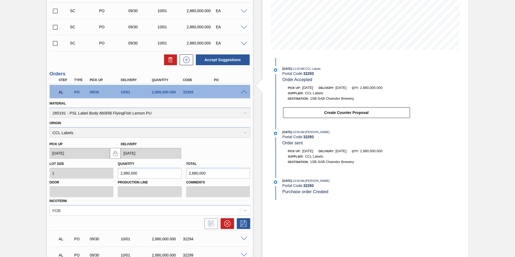
click at [243, 94] on div "AL PO 09/30 10/01 2,880,000.000 32293" at bounding box center [150, 91] width 201 height 13
click at [243, 93] on span at bounding box center [244, 92] width 6 height 4
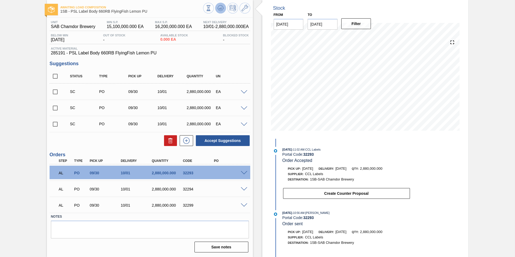
click at [219, 9] on icon at bounding box center [220, 8] width 3 height 2
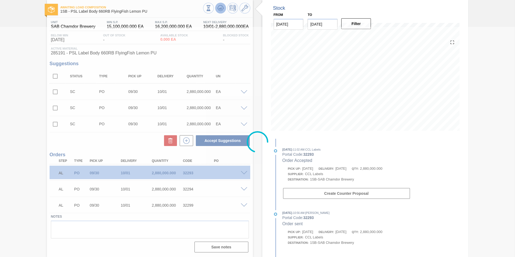
click at [219, 9] on icon at bounding box center [220, 8] width 3 height 2
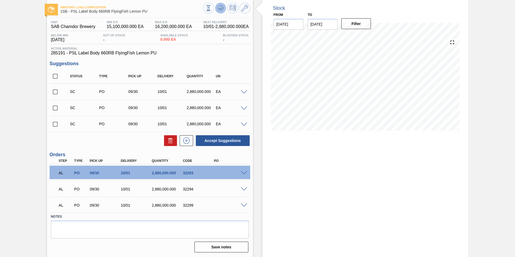
click at [220, 9] on icon at bounding box center [220, 8] width 3 height 2
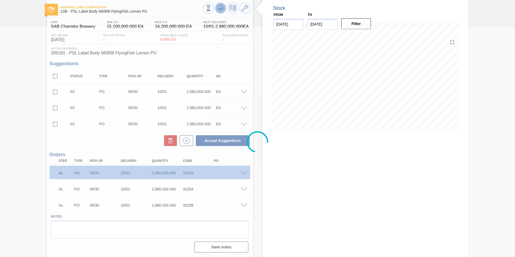
click at [220, 9] on icon at bounding box center [220, 8] width 3 height 2
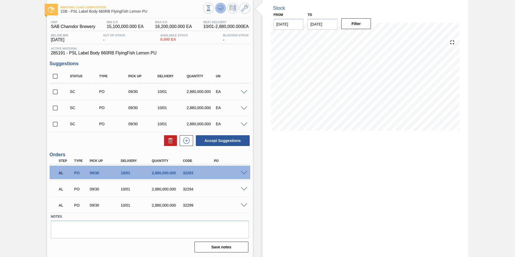
click at [221, 8] on icon at bounding box center [220, 8] width 6 height 6
click at [245, 173] on span at bounding box center [244, 173] width 6 height 4
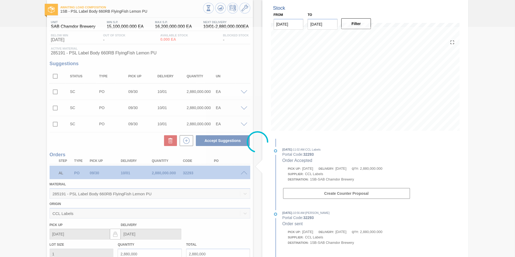
click at [245, 173] on div at bounding box center [257, 142] width 515 height 230
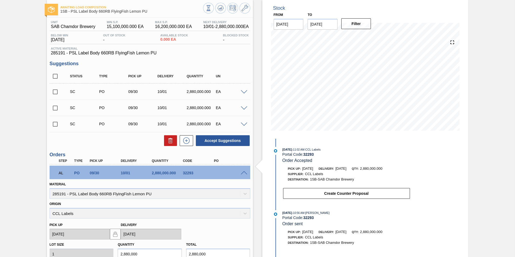
click at [245, 173] on span at bounding box center [244, 173] width 6 height 4
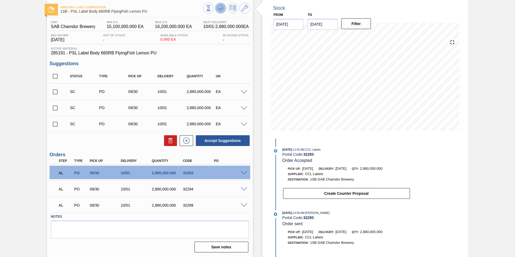
click at [219, 9] on icon at bounding box center [220, 8] width 6 height 6
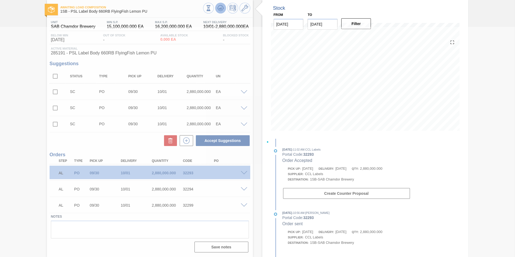
click at [219, 9] on icon at bounding box center [220, 8] width 6 height 6
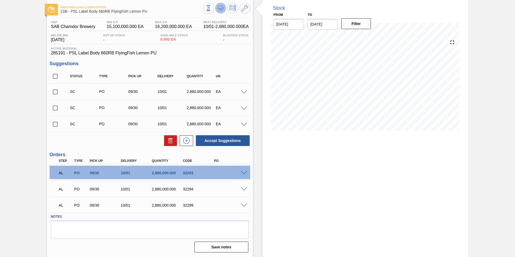
click at [219, 10] on icon at bounding box center [220, 8] width 6 height 6
click at [220, 9] on icon at bounding box center [220, 8] width 3 height 2
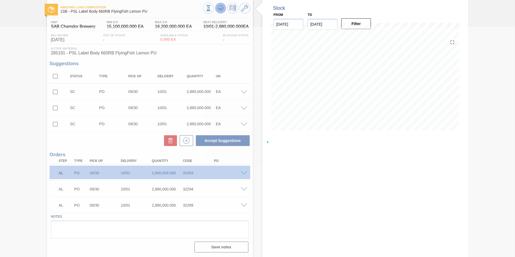
click at [220, 9] on icon at bounding box center [220, 8] width 3 height 2
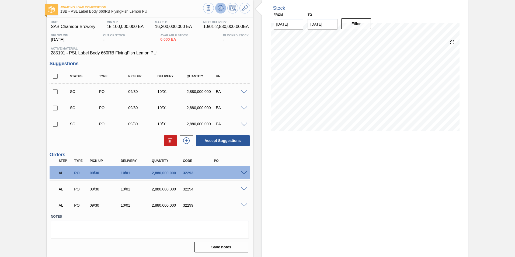
click at [220, 8] on icon at bounding box center [220, 8] width 3 height 2
click at [244, 173] on span at bounding box center [244, 173] width 6 height 4
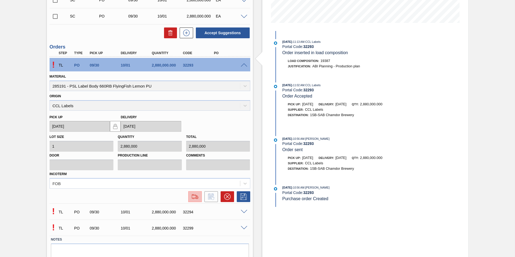
click at [195, 198] on img at bounding box center [195, 196] width 9 height 6
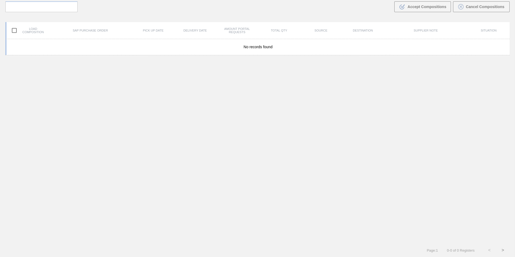
scroll to position [39, 0]
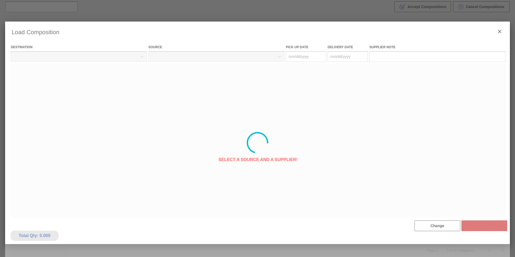
type Date "[DATE]"
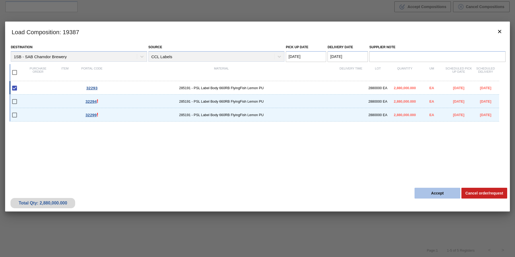
click at [429, 195] on button "Accept" at bounding box center [437, 193] width 46 height 11
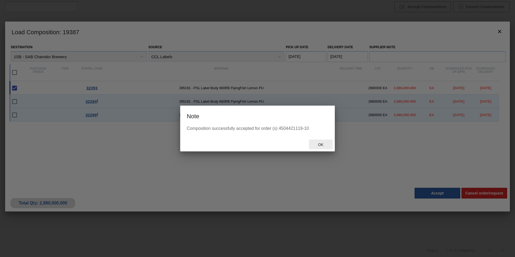
click at [322, 145] on span "Ok" at bounding box center [321, 144] width 14 height 4
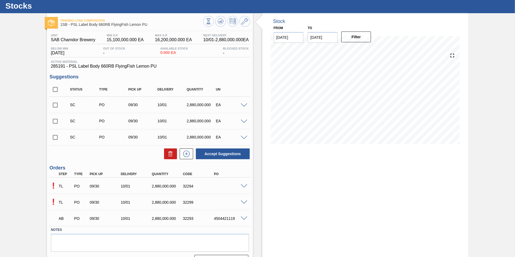
scroll to position [27, 0]
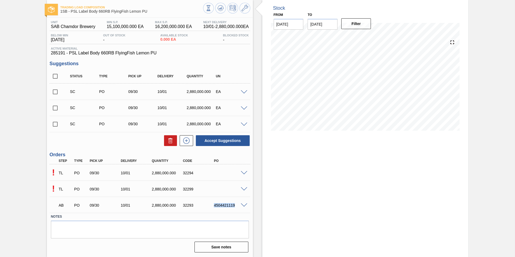
drag, startPoint x: 234, startPoint y: 205, endPoint x: 214, endPoint y: 205, distance: 19.4
click at [214, 205] on div "4504421119" at bounding box center [229, 205] width 35 height 4
copy div "4504421119"
click at [227, 210] on div "AB PO 09/30 10/01 2,880,000.000 32293 4504421119" at bounding box center [150, 204] width 201 height 13
drag, startPoint x: 233, startPoint y: 205, endPoint x: 214, endPoint y: 205, distance: 18.8
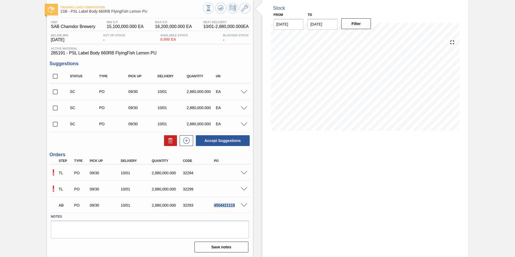
click at [214, 205] on div "4504421119" at bounding box center [229, 205] width 35 height 4
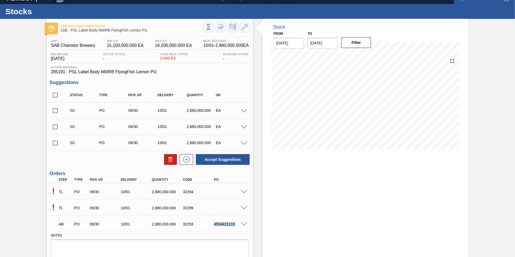
scroll to position [0, 0]
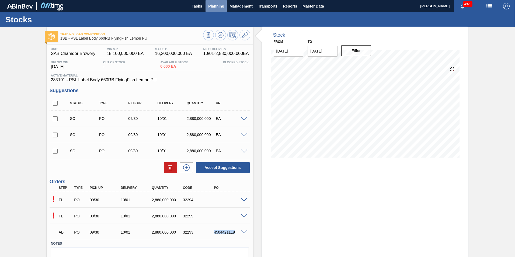
click at [213, 6] on span "Planning" at bounding box center [216, 6] width 16 height 6
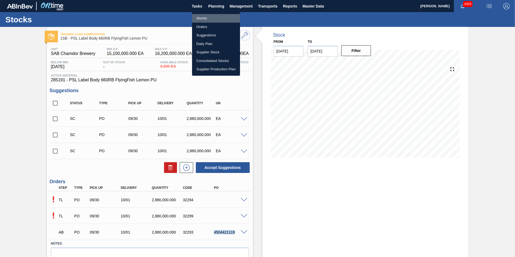
click at [207, 17] on li "Stocks" at bounding box center [216, 18] width 48 height 9
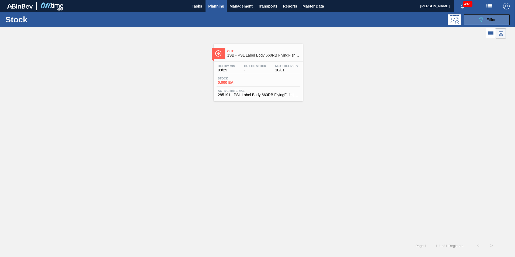
click at [496, 21] on button "089F7B8B-B2A5-4AFE-B5C0-19BA573D28AC Filter" at bounding box center [486, 19] width 46 height 11
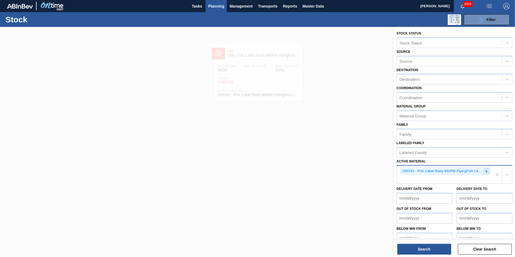
click at [486, 171] on icon at bounding box center [486, 171] width 2 height 2
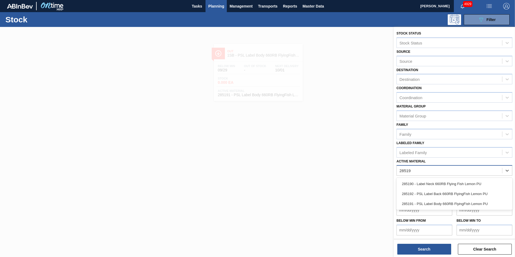
type Material "285192"
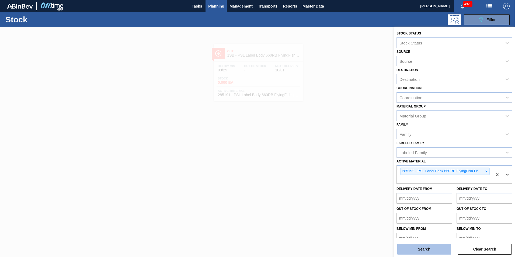
click at [434, 250] on button "Search" at bounding box center [424, 249] width 54 height 11
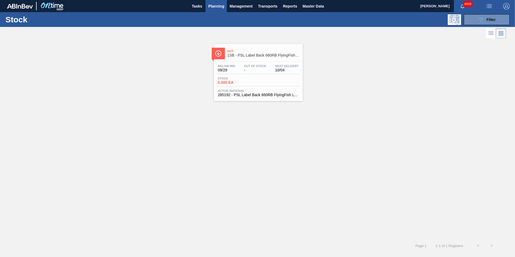
click at [251, 93] on span "285192 - PSL Label Back 660RB FlyingFish Lemon PU" at bounding box center [258, 95] width 81 height 4
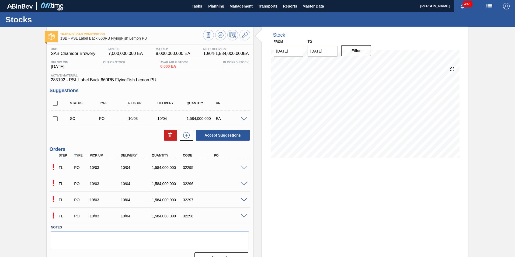
click at [242, 216] on span at bounding box center [244, 216] width 6 height 4
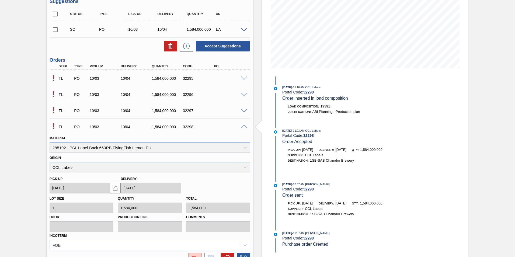
scroll to position [108, 0]
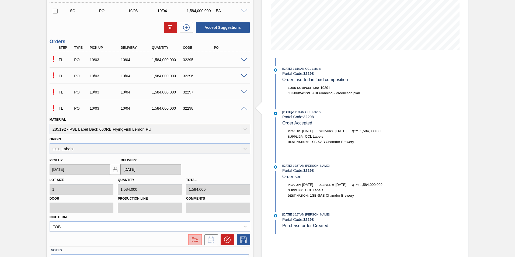
click at [196, 241] on img at bounding box center [195, 239] width 9 height 6
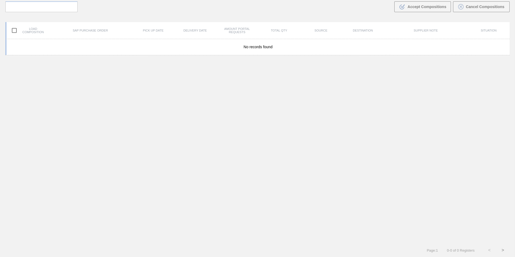
scroll to position [39, 0]
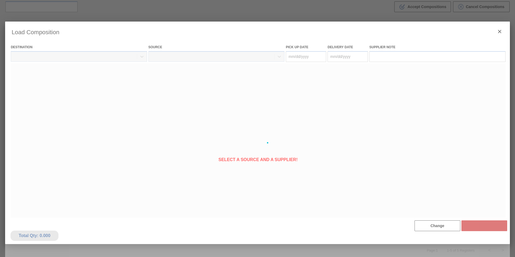
type Date "10/03/2025"
type Date "10/04/2025"
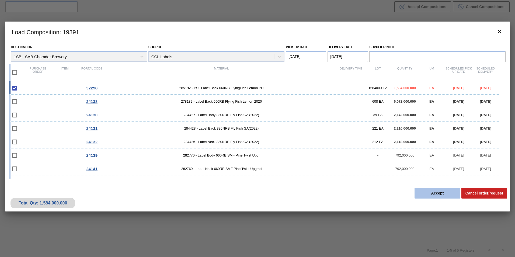
click at [431, 194] on button "Accept" at bounding box center [437, 193] width 46 height 11
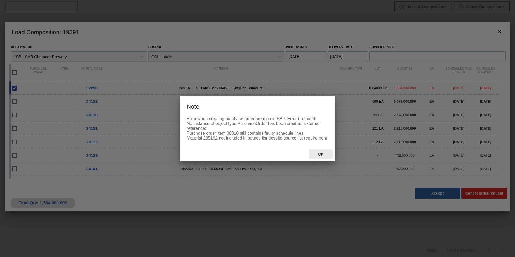
click at [322, 155] on span "Ok" at bounding box center [321, 154] width 14 height 4
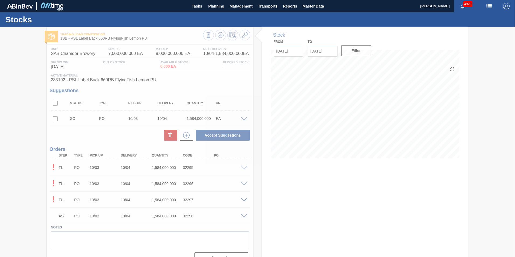
click at [243, 198] on div at bounding box center [257, 142] width 515 height 230
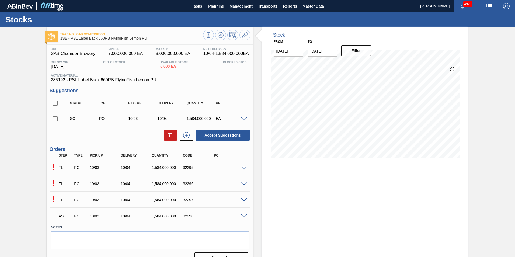
click at [242, 200] on span at bounding box center [244, 200] width 6 height 4
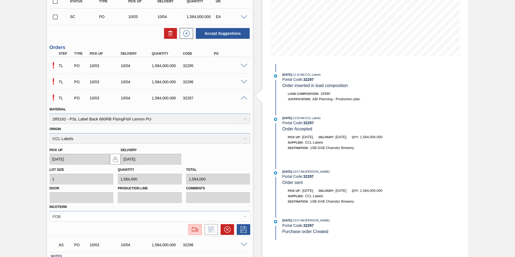
scroll to position [108, 0]
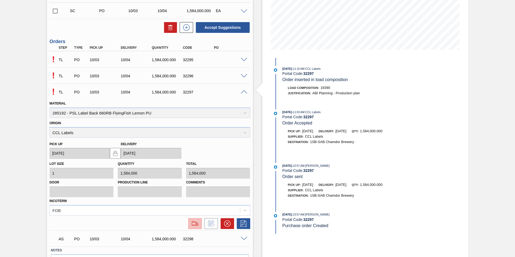
click at [193, 223] on img at bounding box center [195, 223] width 9 height 6
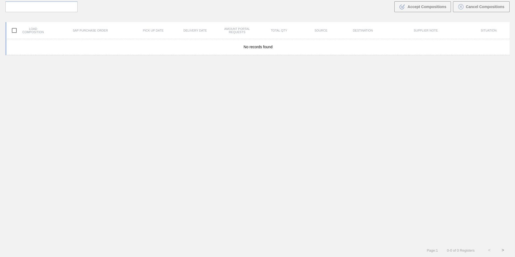
scroll to position [39, 0]
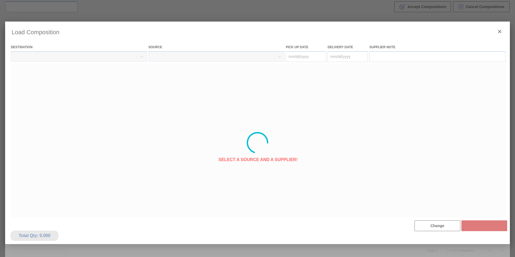
type Date "10/03/2025"
type Date "10/04/2025"
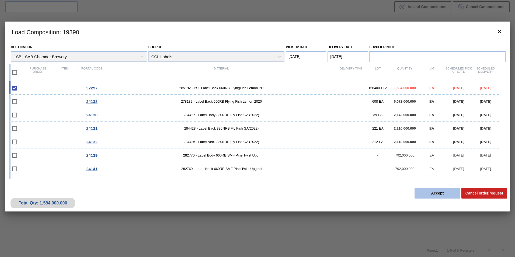
click at [434, 191] on button "Accept" at bounding box center [437, 193] width 46 height 11
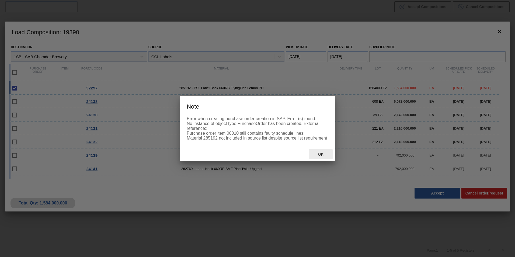
click at [322, 153] on span "Ok" at bounding box center [321, 154] width 14 height 4
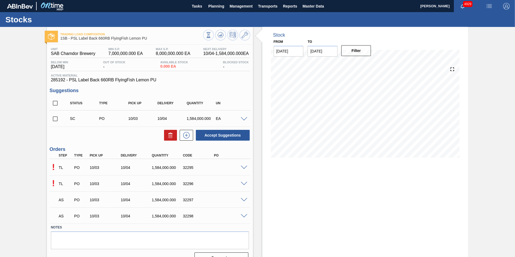
click at [247, 166] on div at bounding box center [244, 167] width 11 height 4
click at [243, 166] on span at bounding box center [244, 168] width 6 height 4
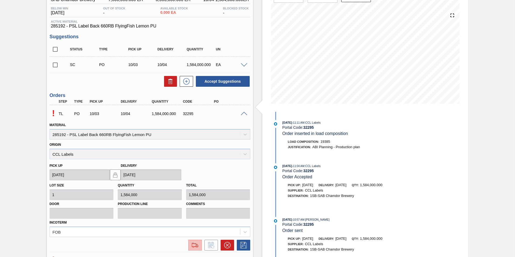
click at [195, 247] on img at bounding box center [195, 245] width 9 height 6
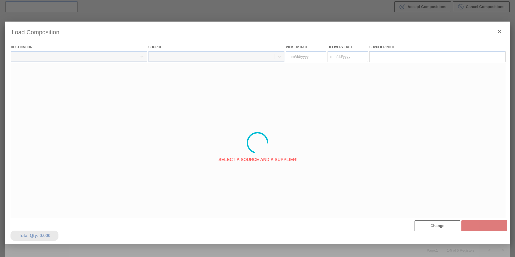
type Date "10/03/2025"
type Date "10/04/2025"
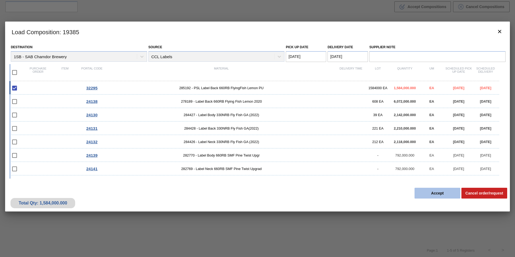
click at [441, 191] on button "Accept" at bounding box center [437, 193] width 46 height 11
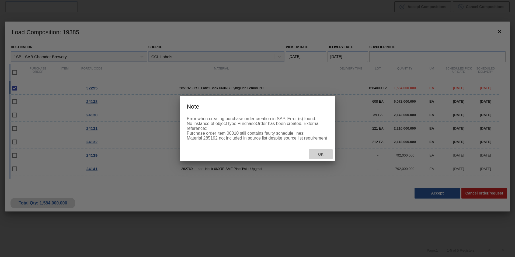
click at [320, 152] on span "Ok" at bounding box center [321, 154] width 14 height 4
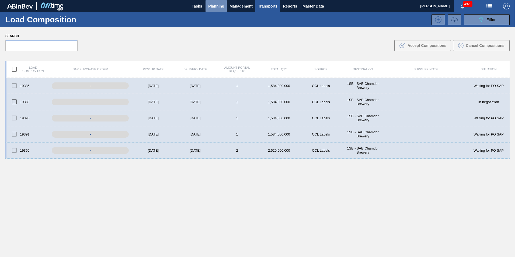
click at [212, 7] on span "Planning" at bounding box center [216, 6] width 16 height 6
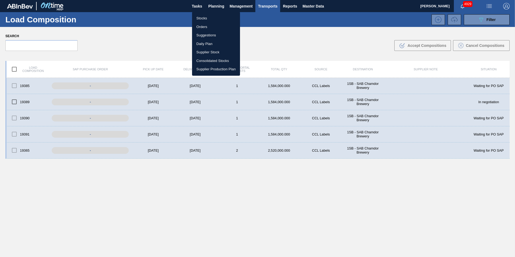
drag, startPoint x: 206, startPoint y: 19, endPoint x: 231, endPoint y: 45, distance: 36.2
click at [206, 19] on li "Stocks" at bounding box center [216, 18] width 48 height 9
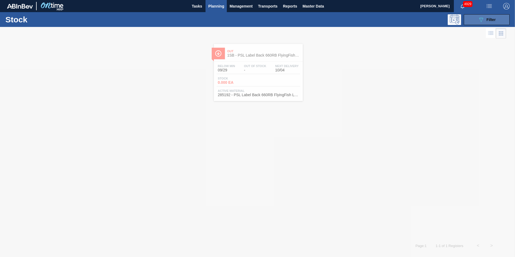
click at [492, 19] on span "Filter" at bounding box center [490, 19] width 9 height 4
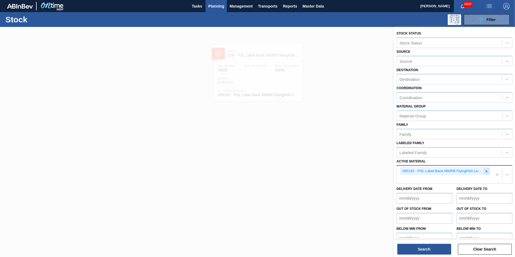
click at [487, 170] on icon at bounding box center [486, 171] width 4 height 4
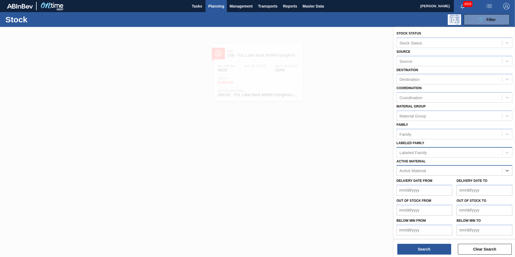
paste Material "285235"
type Material "285235"
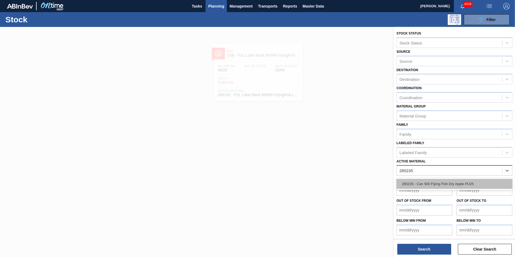
click at [434, 183] on div "285235 - Can 500 Flying Fish Dry Apple PU25" at bounding box center [454, 184] width 116 height 10
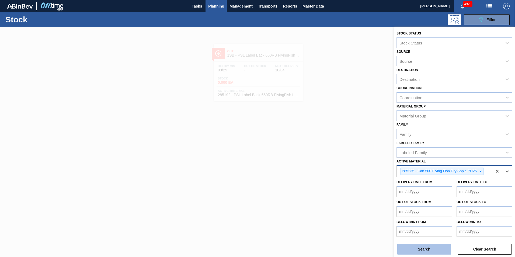
click at [438, 249] on button "Search" at bounding box center [424, 249] width 54 height 11
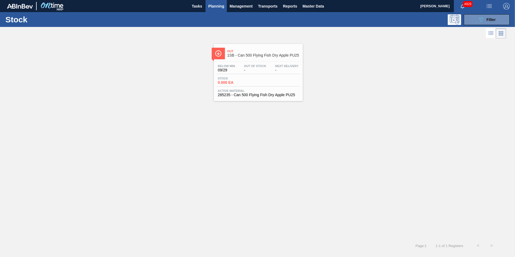
click at [254, 68] on div "Out Of Stock -" at bounding box center [254, 68] width 25 height 8
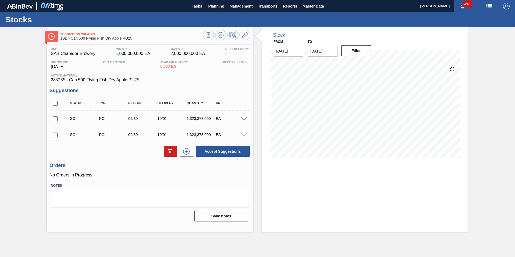
click at [243, 118] on span at bounding box center [244, 119] width 6 height 4
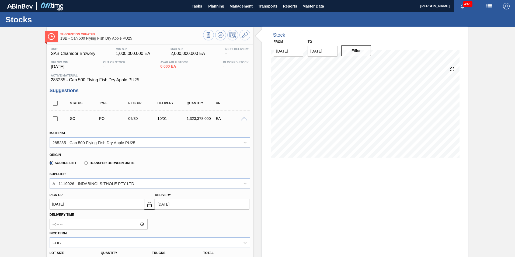
click at [244, 120] on span at bounding box center [244, 119] width 6 height 4
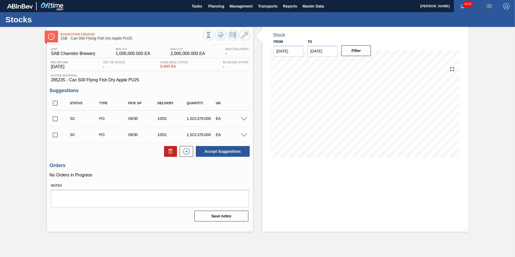
click at [53, 119] on input "checkbox" at bounding box center [55, 118] width 11 height 11
click at [237, 153] on button "Accept Suggestions" at bounding box center [223, 151] width 54 height 11
checkbox input "false"
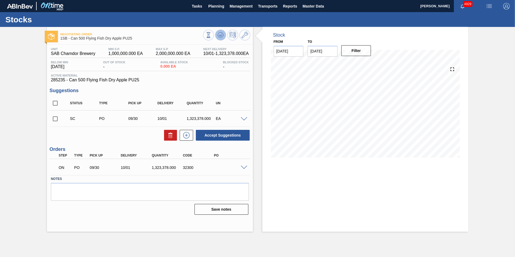
click at [218, 35] on icon at bounding box center [220, 35] width 6 height 6
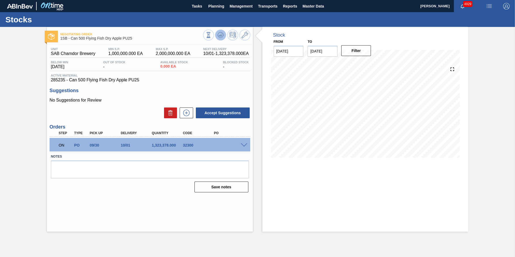
click at [223, 36] on icon at bounding box center [220, 35] width 6 height 6
click at [244, 145] on span at bounding box center [244, 145] width 6 height 4
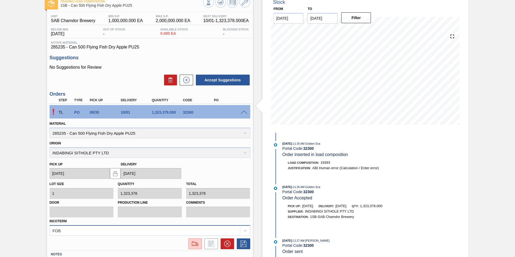
scroll to position [71, 0]
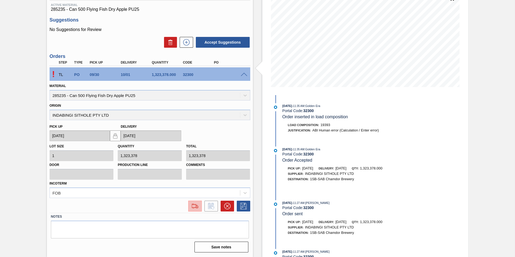
click at [193, 207] on img at bounding box center [195, 206] width 9 height 6
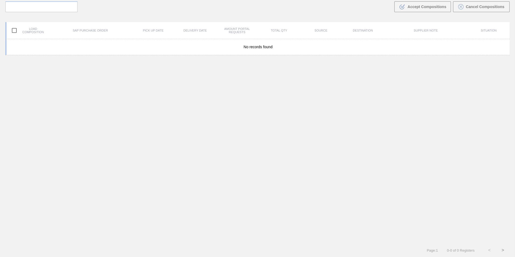
scroll to position [39, 0]
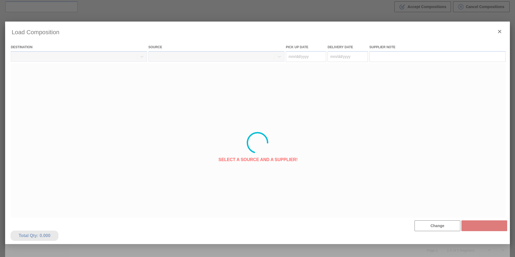
type Date "[DATE]"
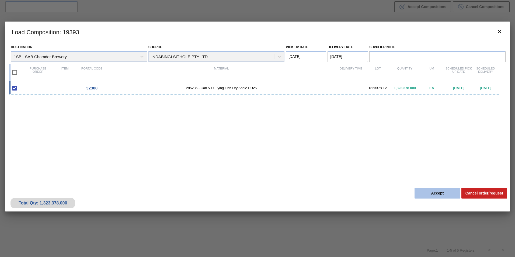
click at [422, 192] on button "Accept" at bounding box center [437, 193] width 46 height 11
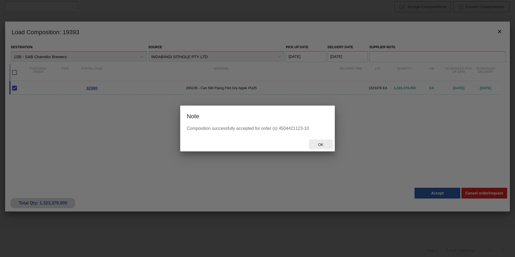
click at [320, 143] on span "Ok" at bounding box center [321, 144] width 14 height 4
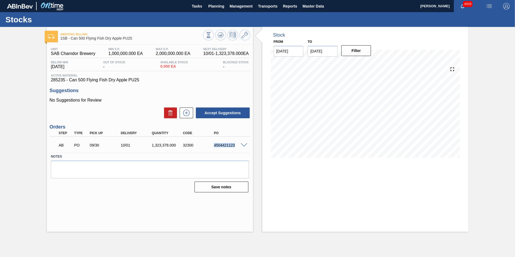
drag, startPoint x: 234, startPoint y: 145, endPoint x: 215, endPoint y: 145, distance: 19.4
click at [215, 145] on div "4504421123" at bounding box center [229, 145] width 35 height 4
copy div "4504421123"
click at [215, 5] on span "Planning" at bounding box center [216, 6] width 16 height 6
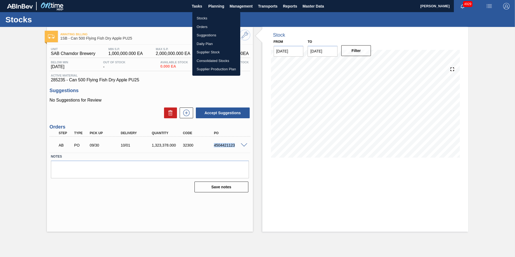
click at [207, 19] on li "Stocks" at bounding box center [216, 18] width 48 height 9
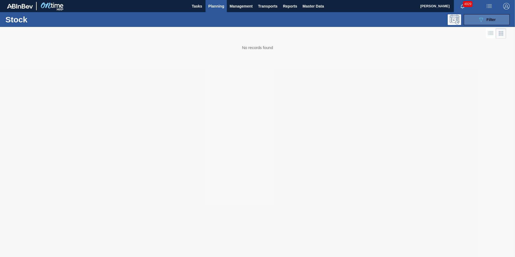
click at [495, 18] on span "Filter" at bounding box center [490, 19] width 9 height 4
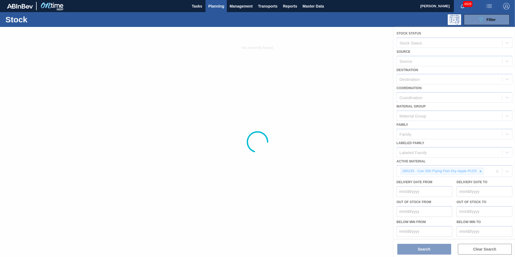
click at [480, 171] on div at bounding box center [257, 142] width 515 height 230
click at [480, 170] on div at bounding box center [257, 142] width 515 height 230
click at [479, 170] on div at bounding box center [257, 142] width 515 height 230
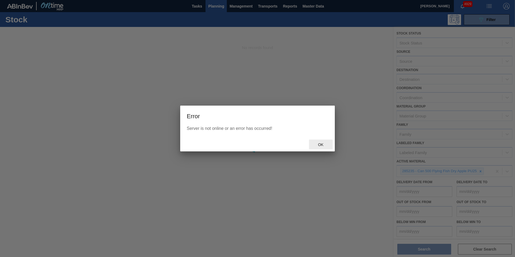
click at [324, 143] on span "Ok" at bounding box center [321, 144] width 14 height 4
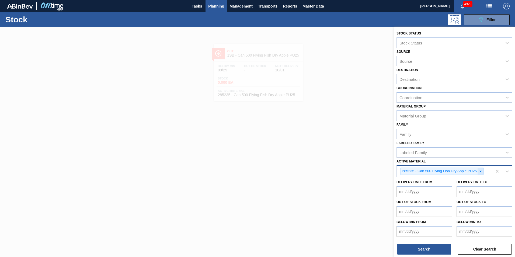
click at [481, 172] on icon at bounding box center [480, 171] width 2 height 2
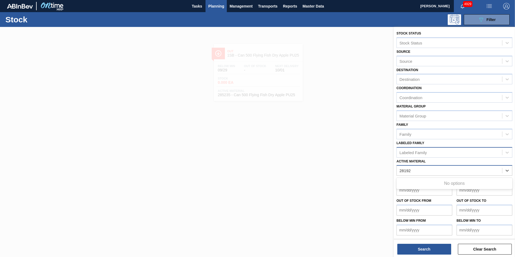
type Material "285192"
click at [429, 170] on div "Active Material" at bounding box center [448, 171] width 105 height 8
type Material "285192"
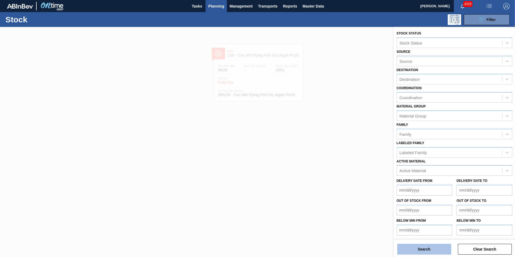
click at [430, 247] on button "Search" at bounding box center [424, 249] width 54 height 11
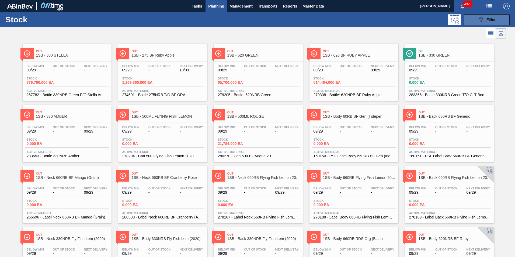
click at [482, 21] on icon "089F7B8B-B2A5-4AFE-B5C0-19BA573D28AC" at bounding box center [480, 19] width 6 height 6
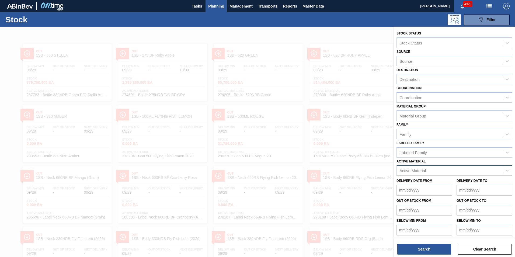
click at [427, 170] on div "Active Material" at bounding box center [448, 171] width 105 height 8
type Material "285192"
click at [433, 252] on button "Search" at bounding box center [424, 249] width 54 height 11
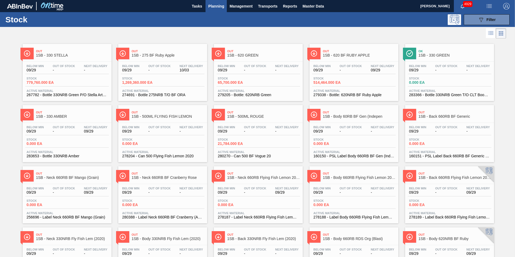
click at [220, 4] on span "Planning" at bounding box center [216, 6] width 16 height 6
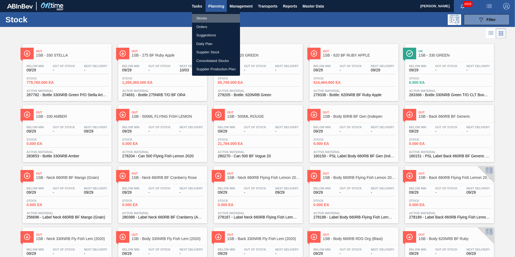
click at [203, 18] on li "Stocks" at bounding box center [216, 18] width 48 height 9
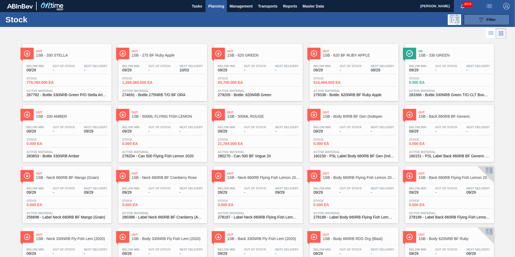
click at [485, 18] on div "089F7B8B-B2A5-4AFE-B5C0-19BA573D28AC Filter" at bounding box center [486, 19] width 18 height 6
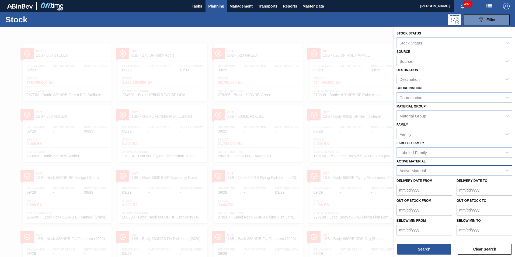
click at [424, 169] on div "Active Material" at bounding box center [412, 170] width 26 height 5
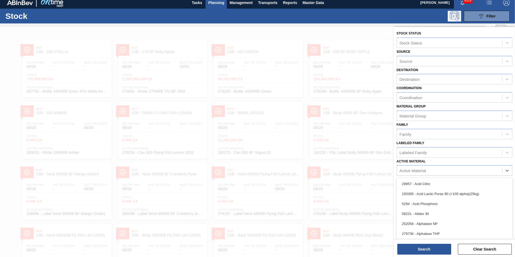
scroll to position [4, 0]
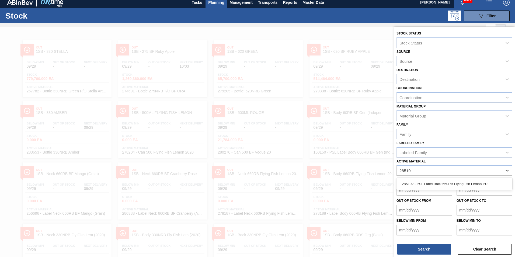
type Material "285192"
click at [445, 184] on div "285192 - PSL Label Back 660RB FlyingFish Lemon PU" at bounding box center [454, 184] width 116 height 10
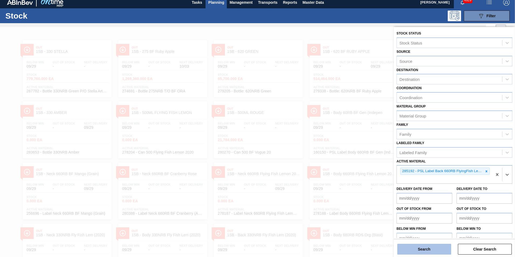
click at [429, 248] on button "Search" at bounding box center [424, 249] width 54 height 11
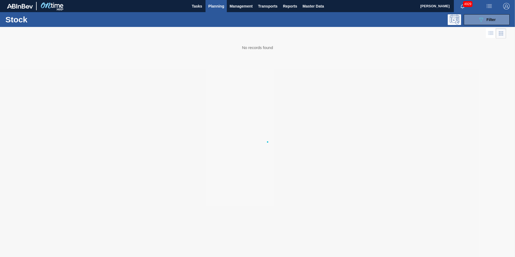
scroll to position [0, 0]
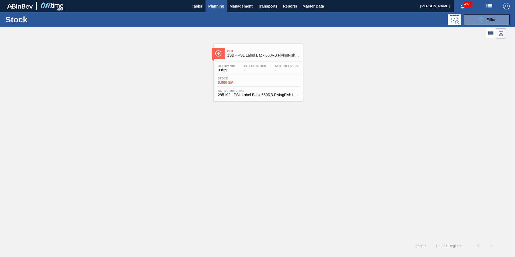
click at [240, 80] on div "Stock 0.000 EA" at bounding box center [236, 81] width 40 height 8
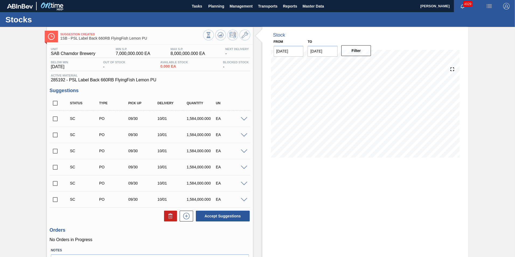
click at [54, 116] on input "checkbox" at bounding box center [55, 118] width 11 height 11
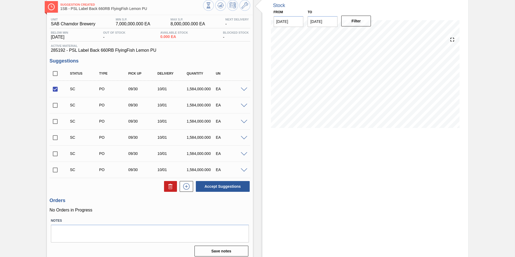
scroll to position [34, 0]
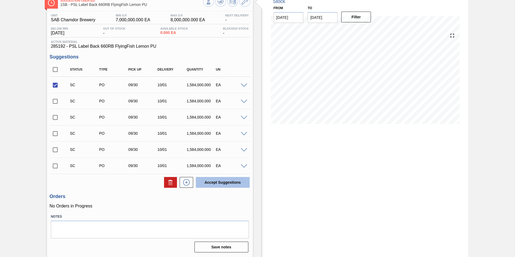
click at [212, 181] on button "Accept Suggestions" at bounding box center [223, 182] width 54 height 11
checkbox input "false"
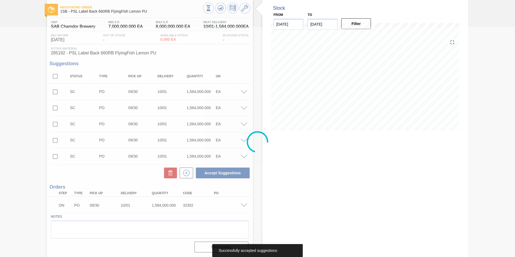
scroll to position [27, 0]
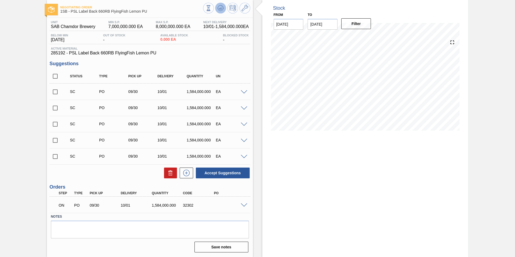
click at [221, 8] on icon at bounding box center [221, 8] width 1 height 2
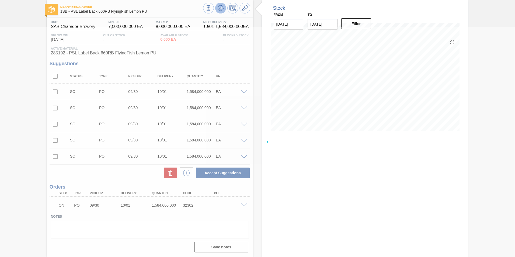
click at [221, 8] on icon at bounding box center [221, 8] width 1 height 2
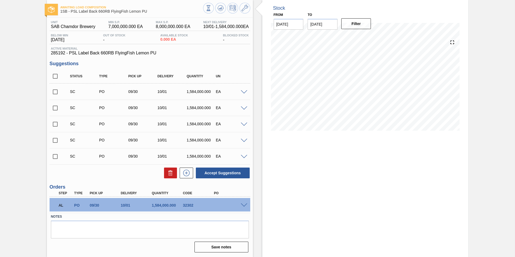
click at [244, 204] on span at bounding box center [244, 205] width 6 height 4
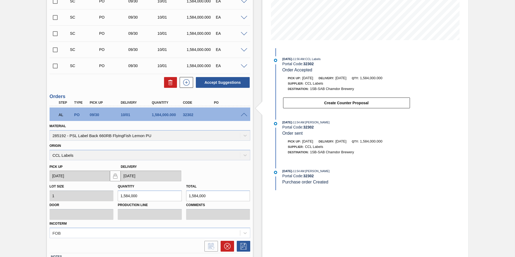
scroll to position [104, 0]
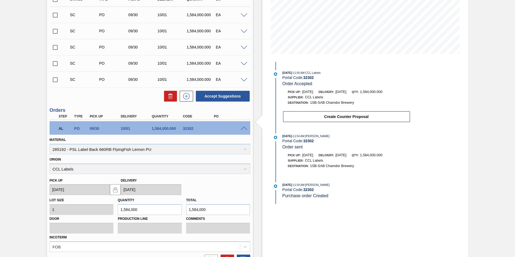
click at [242, 126] on span at bounding box center [244, 128] width 6 height 4
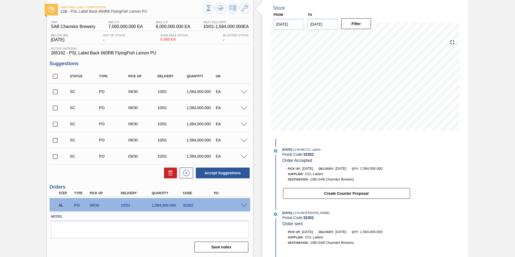
scroll to position [27, 0]
click at [219, 10] on icon at bounding box center [220, 8] width 6 height 6
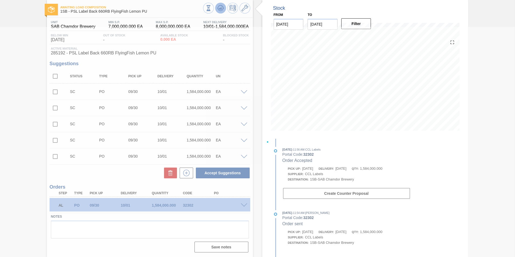
click at [219, 10] on icon at bounding box center [220, 8] width 6 height 6
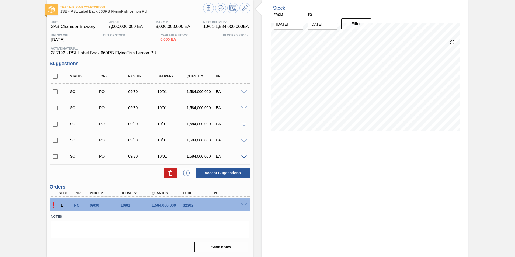
click at [242, 203] on span at bounding box center [244, 205] width 6 height 4
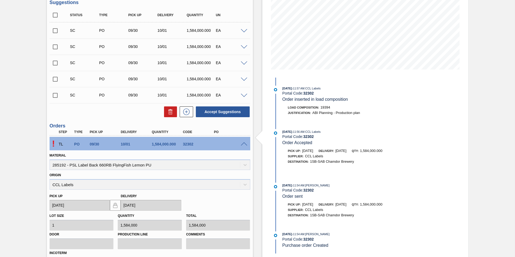
scroll to position [157, 0]
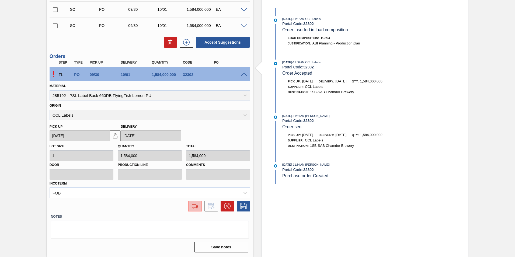
click at [195, 206] on img at bounding box center [195, 206] width 9 height 6
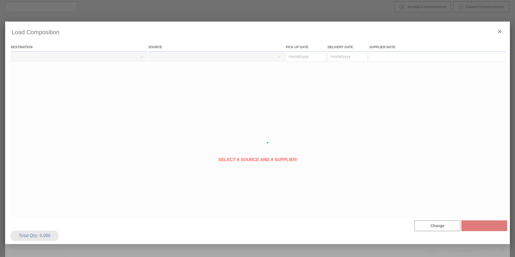
type Date "[DATE]"
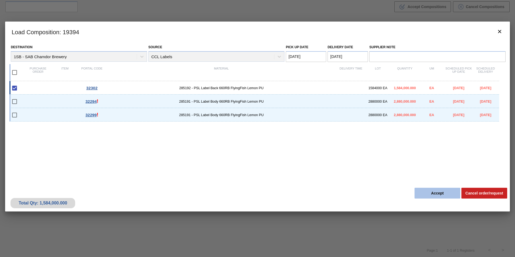
click at [430, 194] on button "Accept" at bounding box center [437, 193] width 46 height 11
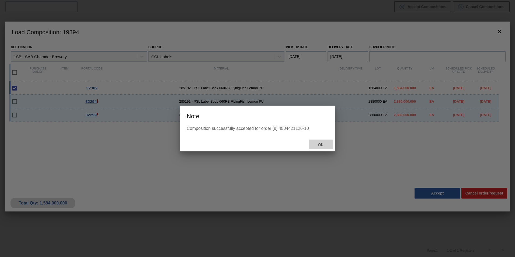
click at [323, 146] on span "Ok" at bounding box center [321, 144] width 14 height 4
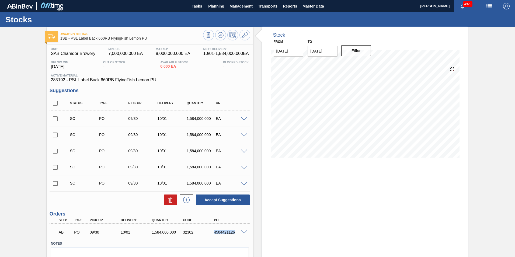
drag, startPoint x: 234, startPoint y: 232, endPoint x: 214, endPoint y: 232, distance: 19.6
click at [214, 232] on div "4504421126" at bounding box center [229, 232] width 35 height 4
copy div "4504421126"
